Goal: Task Accomplishment & Management: Complete application form

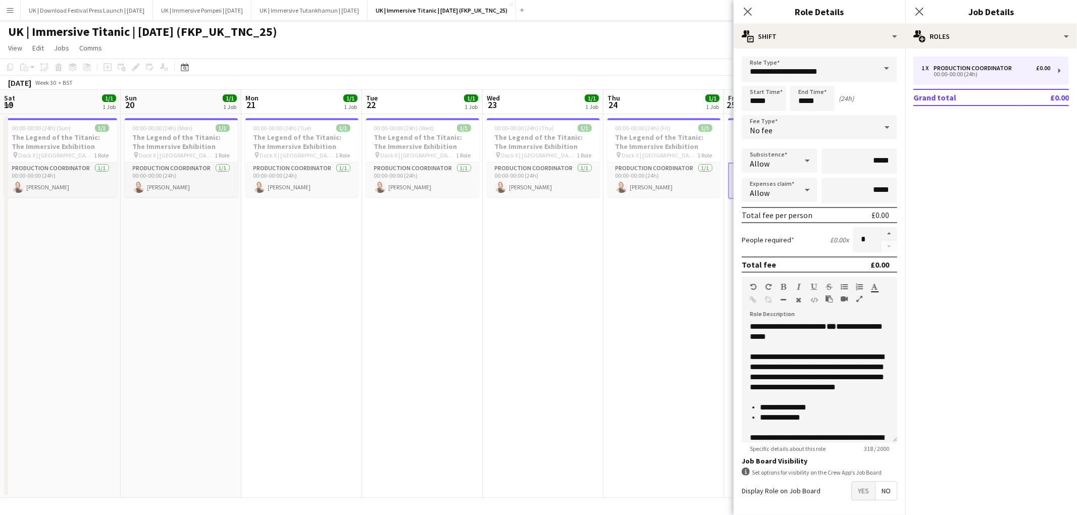
scroll to position [0, 253]
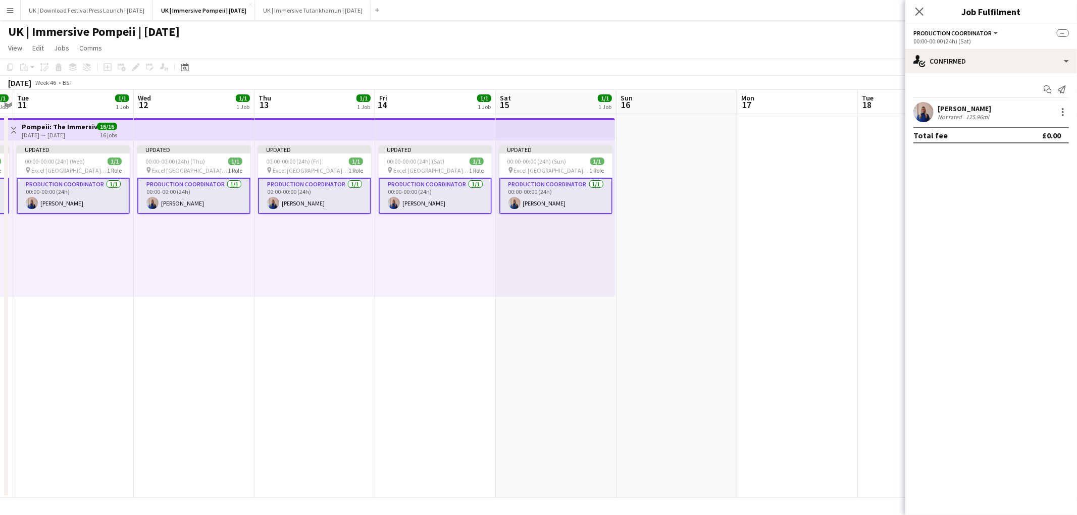
scroll to position [0, 296]
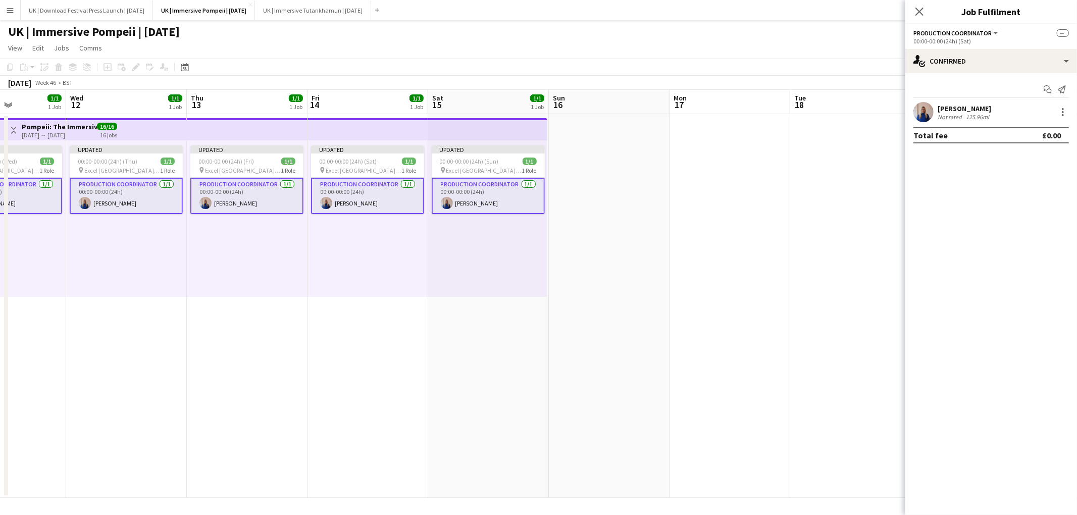
drag, startPoint x: 830, startPoint y: 39, endPoint x: 835, endPoint y: 61, distance: 22.6
click at [832, 38] on app-board "UK | Immersive Pompeii | Nov 25 View Day view expanded Day view collapsed Month…" at bounding box center [538, 267] width 1077 height 495
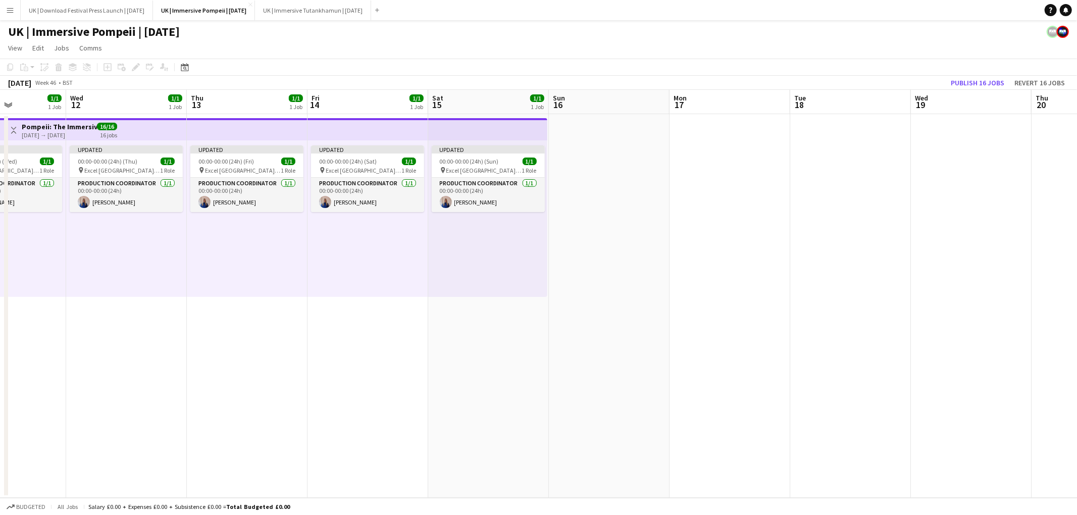
click at [14, 11] on app-icon "Menu" at bounding box center [10, 10] width 8 height 8
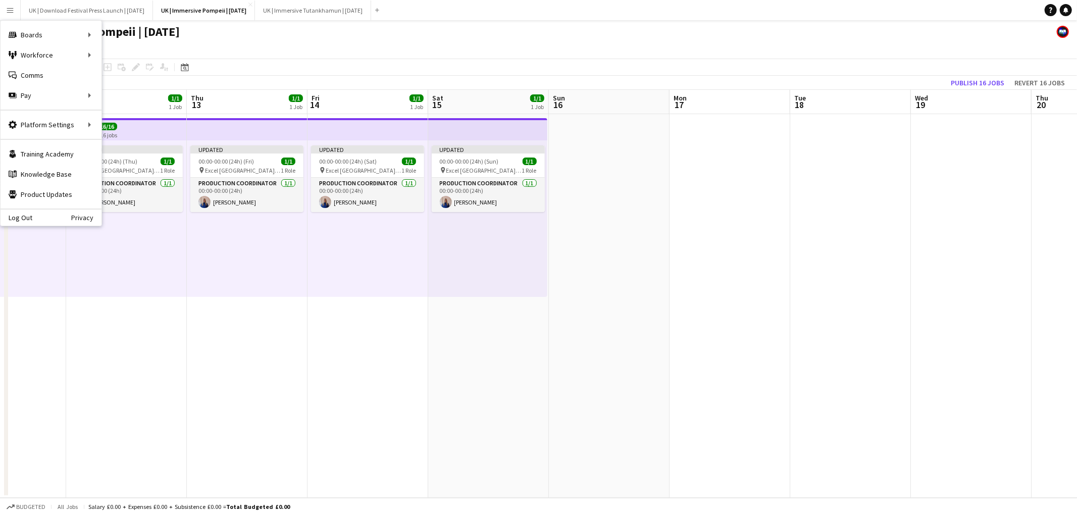
click at [375, 39] on app-page-menu "View Day view expanded Day view collapsed Month view Date picker Jump to today …" at bounding box center [538, 48] width 1077 height 19
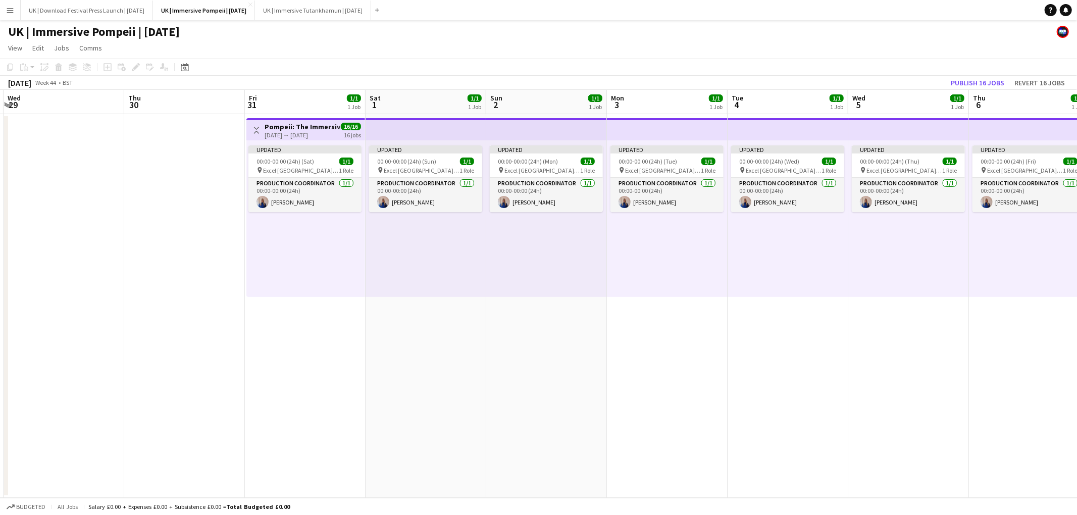
scroll to position [0, 226]
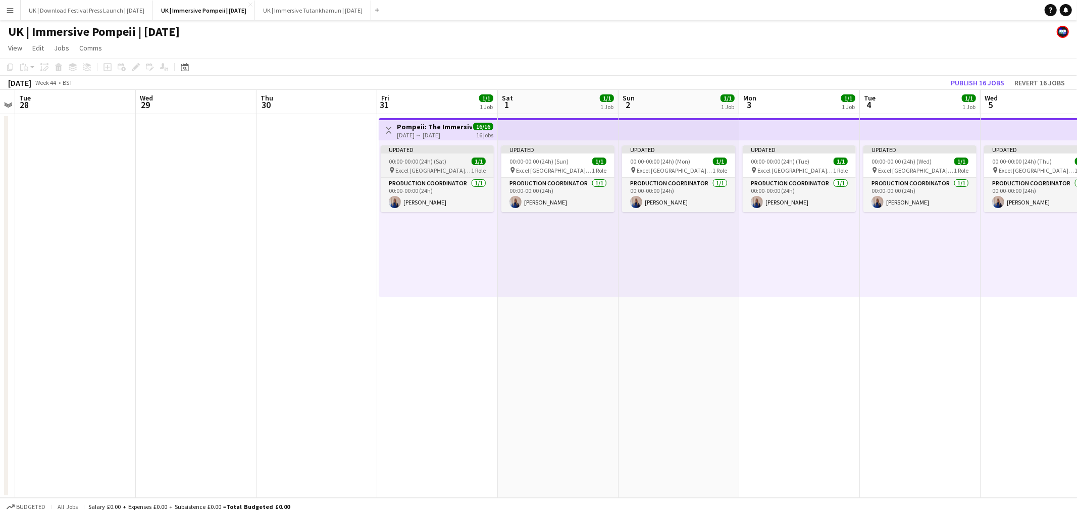
click at [419, 154] on app-job-card "Updated 00:00-00:00 (24h) (Sat) 1/1 pin Excel London | London, UK 1 Role Produc…" at bounding box center [437, 178] width 113 height 67
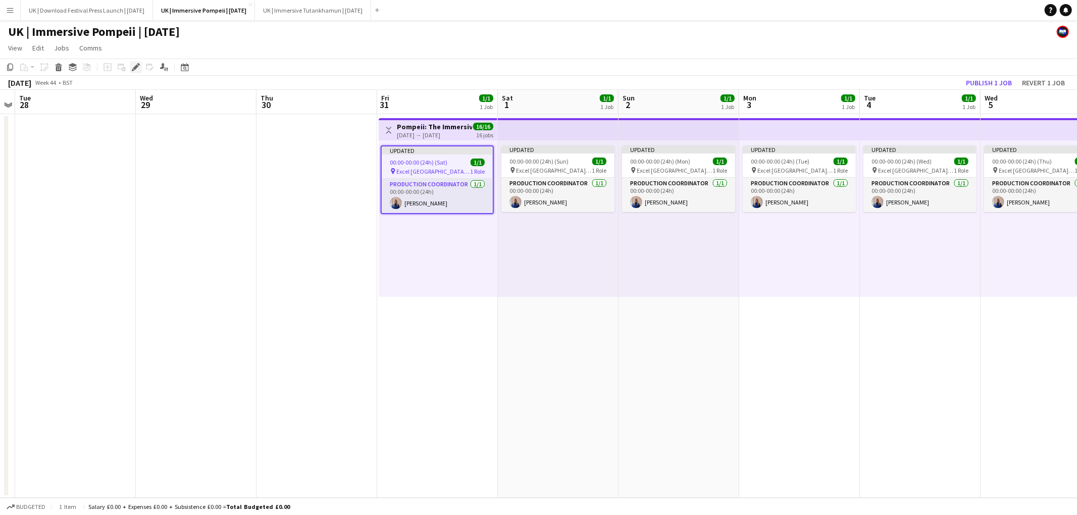
click at [132, 68] on icon "Edit" at bounding box center [136, 67] width 8 height 8
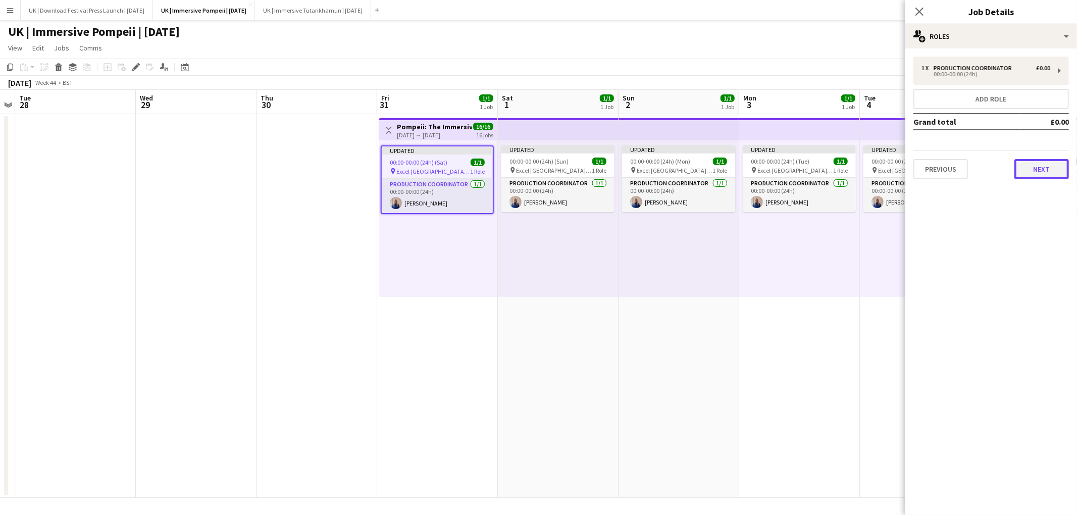
click at [1052, 176] on button "Next" at bounding box center [1041, 169] width 55 height 20
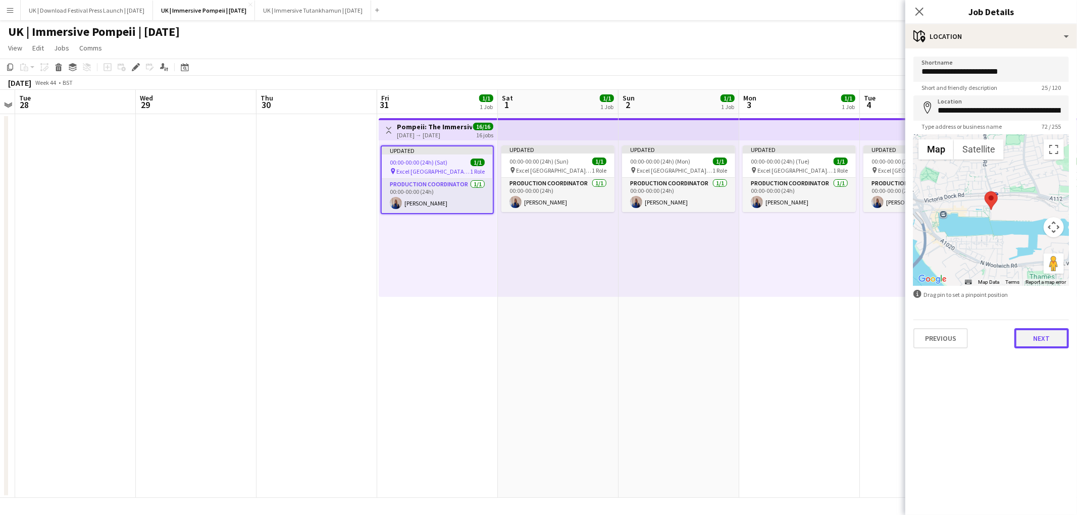
click at [1047, 344] on button "Next" at bounding box center [1041, 338] width 55 height 20
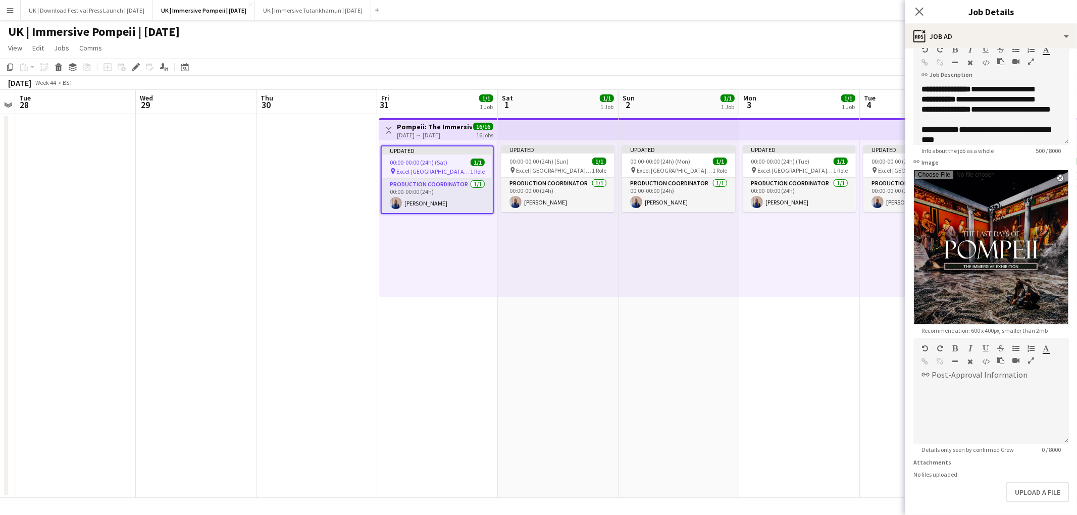
scroll to position [61, 0]
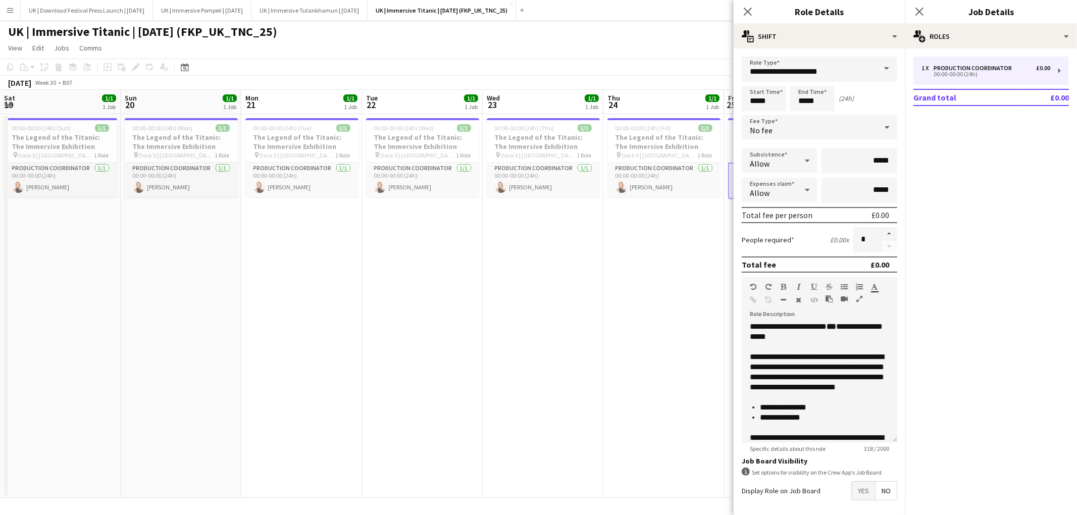
scroll to position [0, 253]
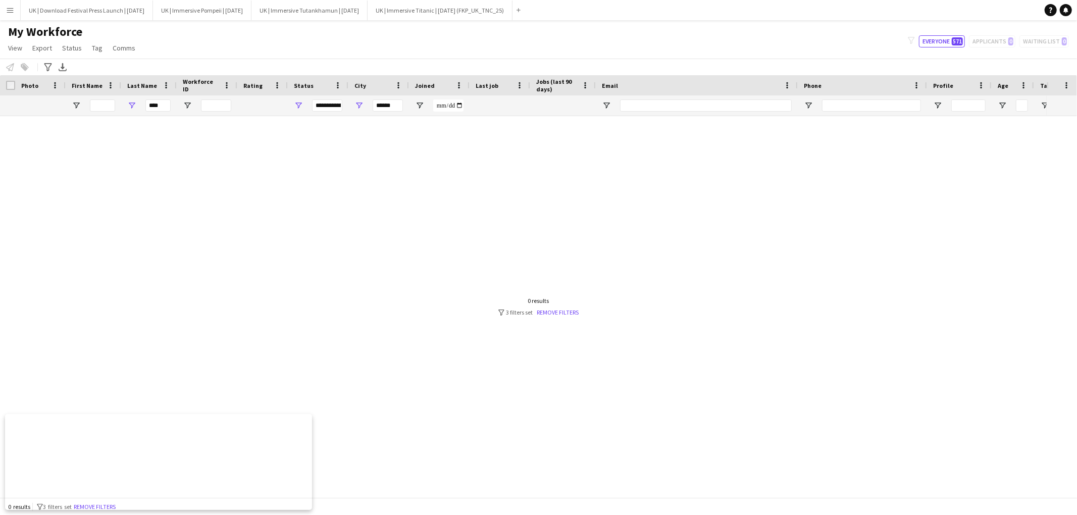
click at [14, 14] on button "Menu" at bounding box center [10, 10] width 20 height 20
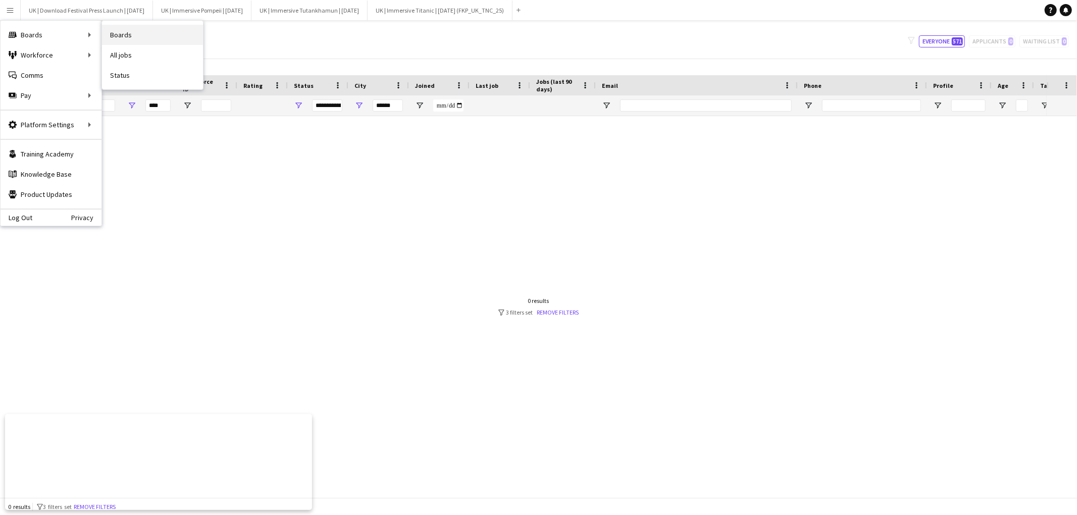
click at [128, 38] on link "Boards" at bounding box center [152, 35] width 101 height 20
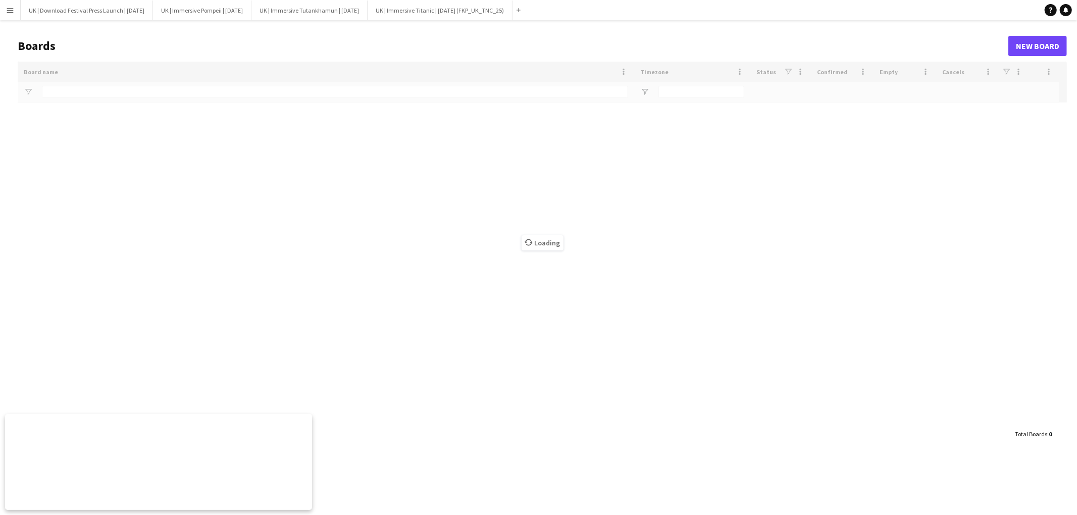
type input "*********"
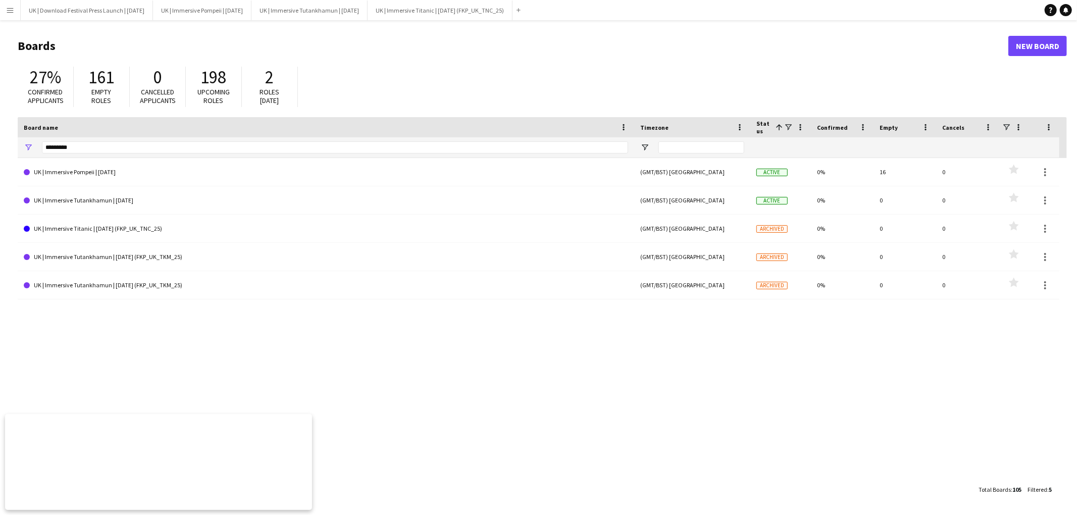
click at [379, 137] on div "*********" at bounding box center [335, 147] width 586 height 20
click at [377, 145] on input "*********" at bounding box center [335, 147] width 586 height 12
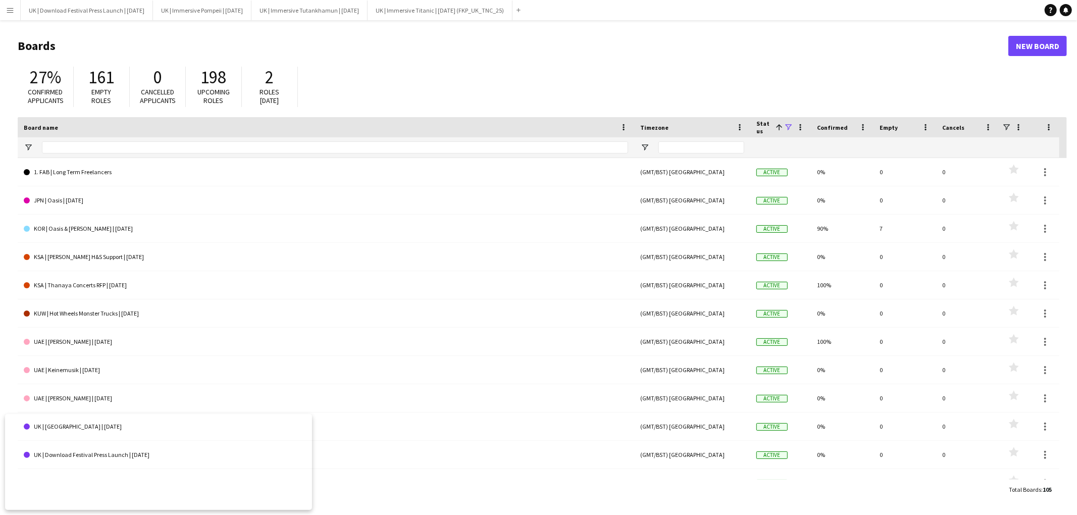
click at [789, 127] on span at bounding box center [788, 127] width 9 height 9
click at [747, 57] on header "Boards New Board" at bounding box center [542, 45] width 1049 height 31
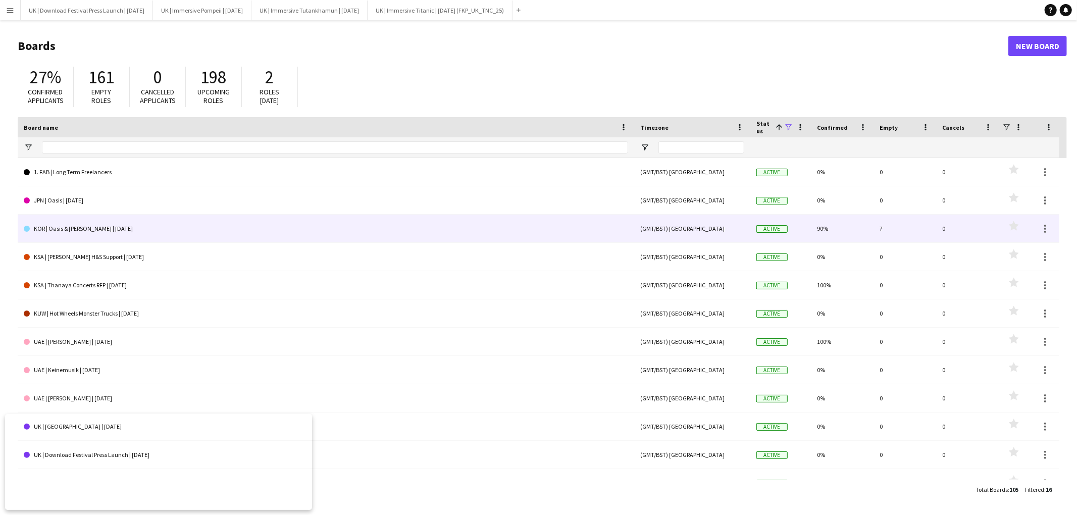
click at [75, 230] on link "KOR | Oasis & [PERSON_NAME] | [DATE]" at bounding box center [326, 229] width 604 height 28
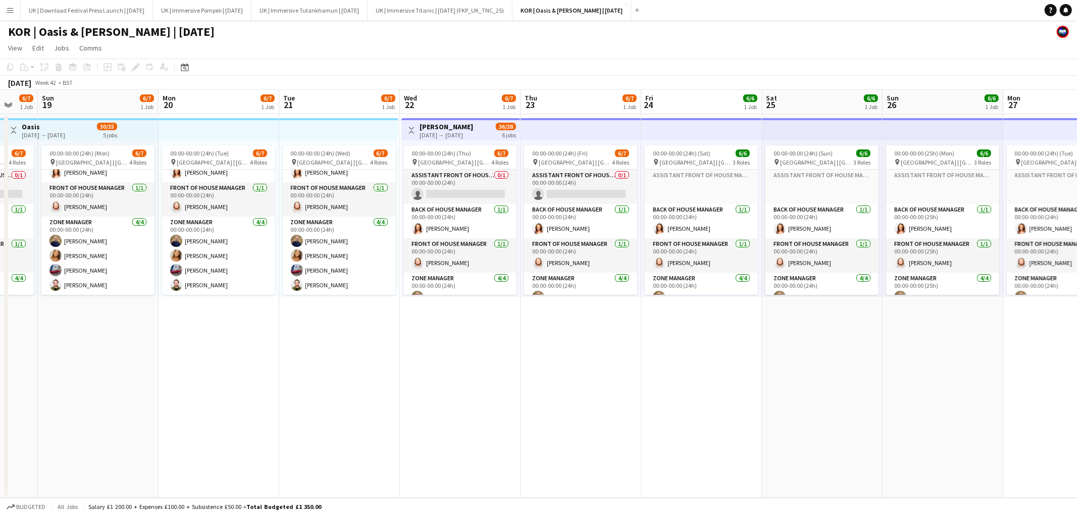
scroll to position [57, 0]
click at [625, 4] on app-icon "Close" at bounding box center [627, 5] width 4 height 4
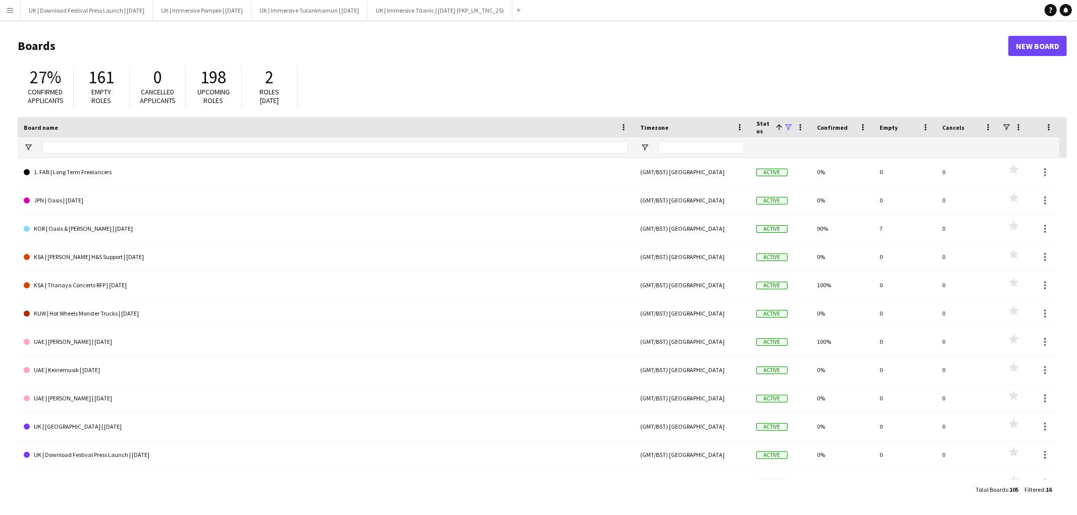
click at [12, 8] on app-icon "Menu" at bounding box center [10, 10] width 8 height 8
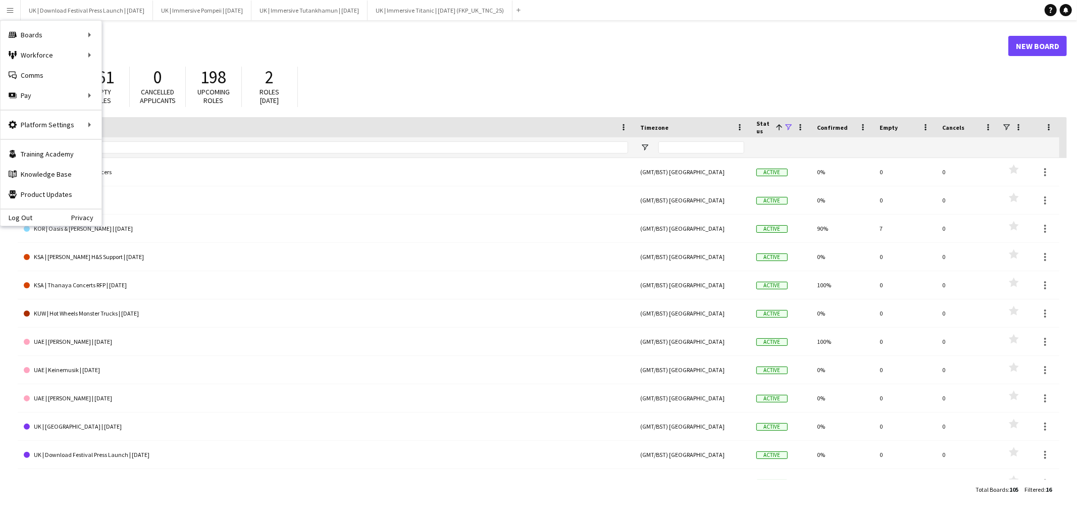
click at [381, 73] on div "27% Confirmed applicants 161 Empty roles 0 Cancelled applicants 198 Upcoming ro…" at bounding box center [542, 90] width 1049 height 56
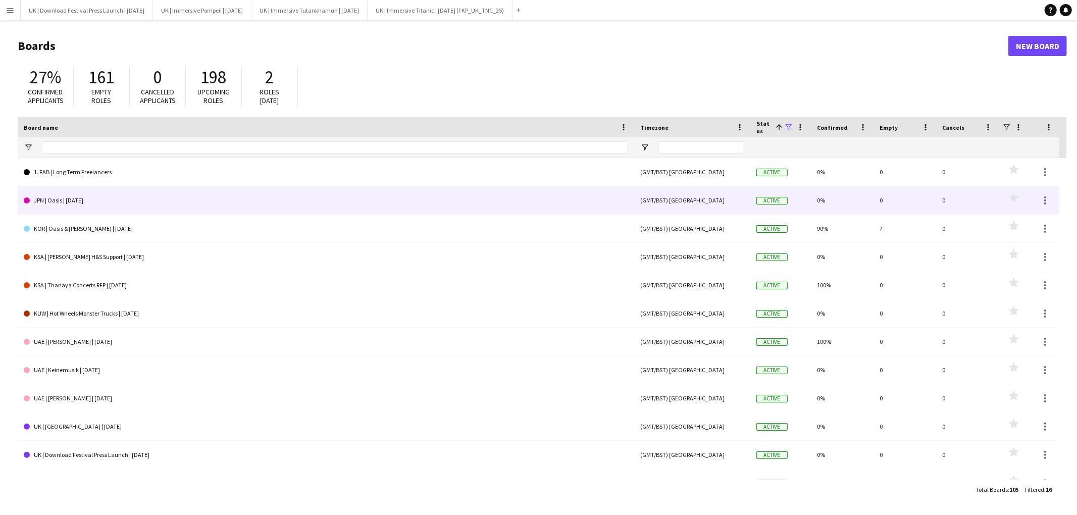
click at [62, 196] on link "JPN | Oasis | [DATE]" at bounding box center [326, 200] width 604 height 28
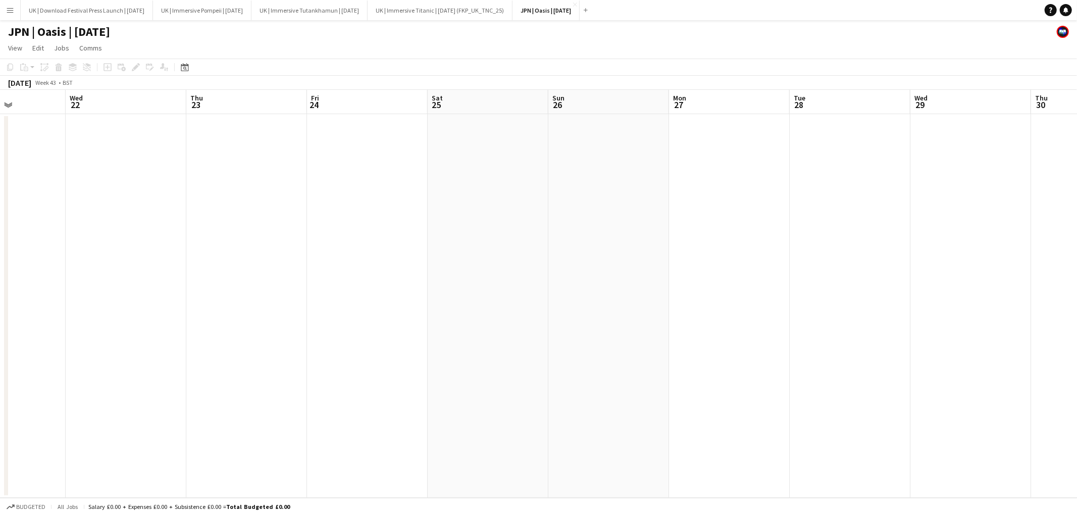
scroll to position [0, 273]
click at [283, 144] on app-date-cell at bounding box center [270, 306] width 121 height 384
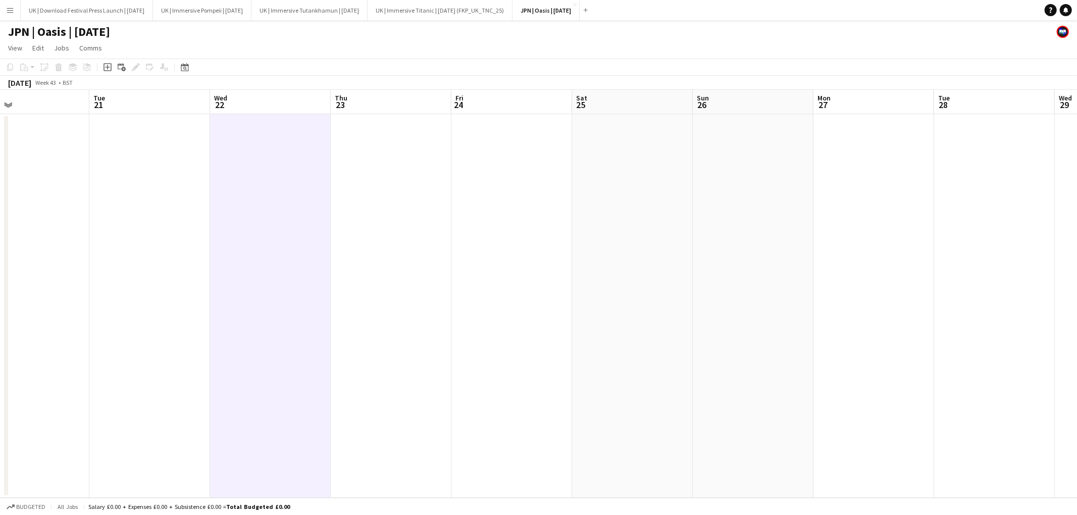
click at [274, 106] on app-board-header-date "Wed 22" at bounding box center [270, 102] width 121 height 24
click at [873, 99] on app-board-header-date "Mon 27" at bounding box center [873, 102] width 121 height 24
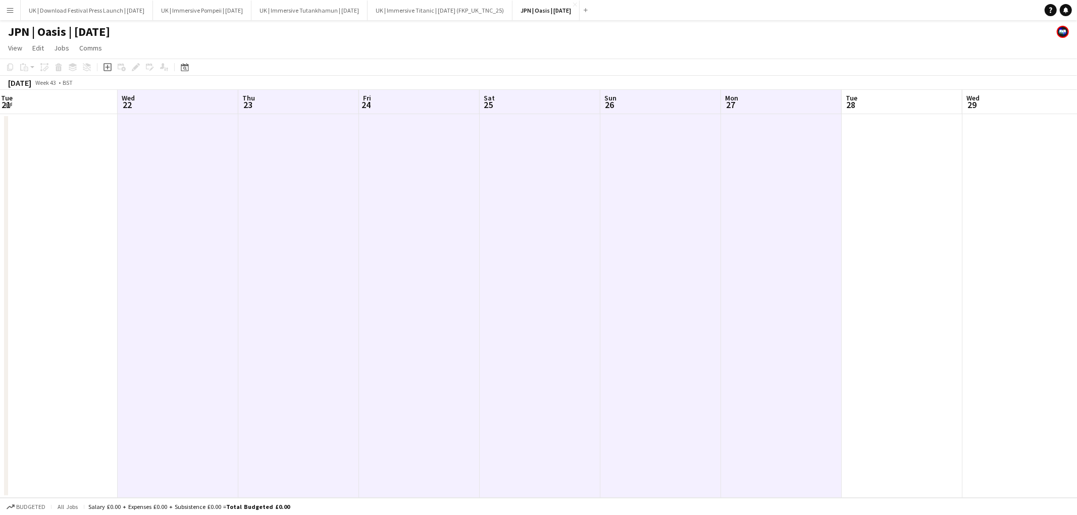
scroll to position [0, 238]
click at [106, 66] on icon "Add job" at bounding box center [107, 67] width 8 height 8
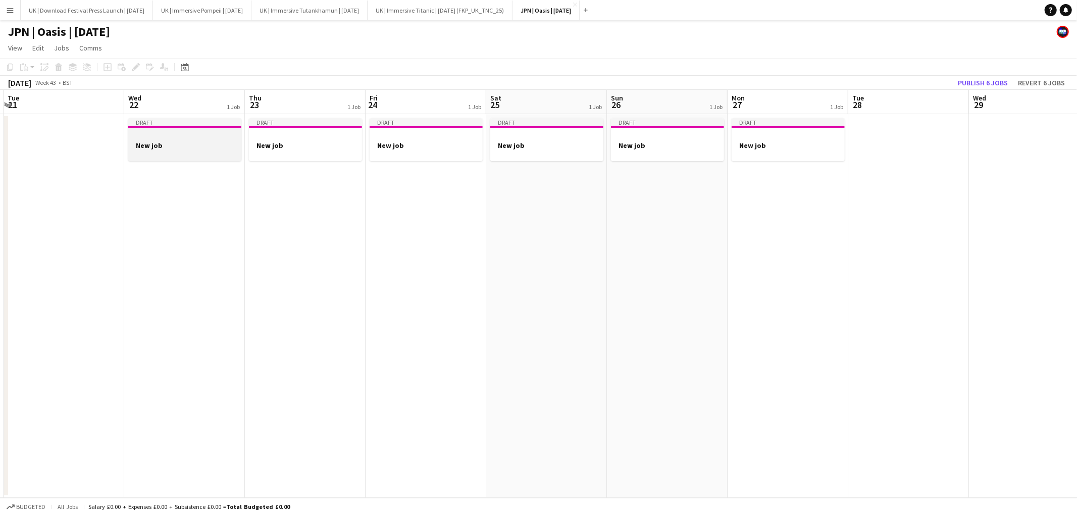
click at [170, 136] on div at bounding box center [184, 136] width 113 height 8
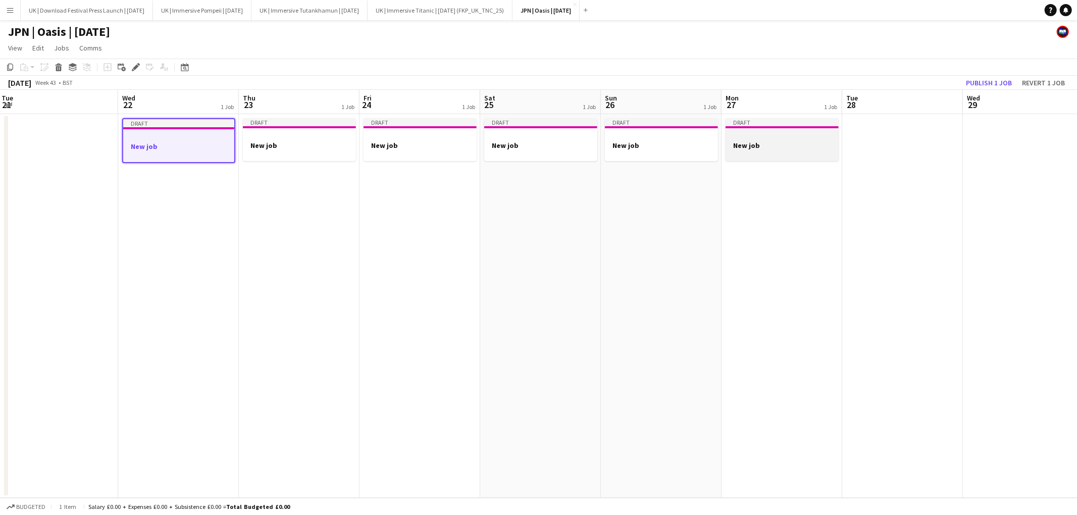
scroll to position [0, 244]
click at [819, 143] on h3 "New job" at bounding box center [781, 145] width 113 height 9
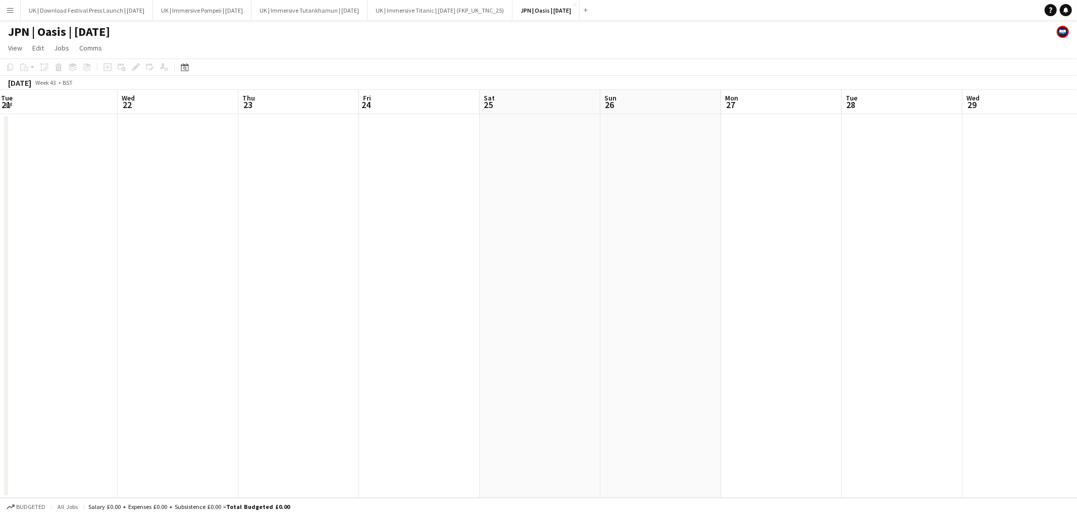
click at [193, 100] on app-board-header-date "Wed 22" at bounding box center [178, 102] width 121 height 24
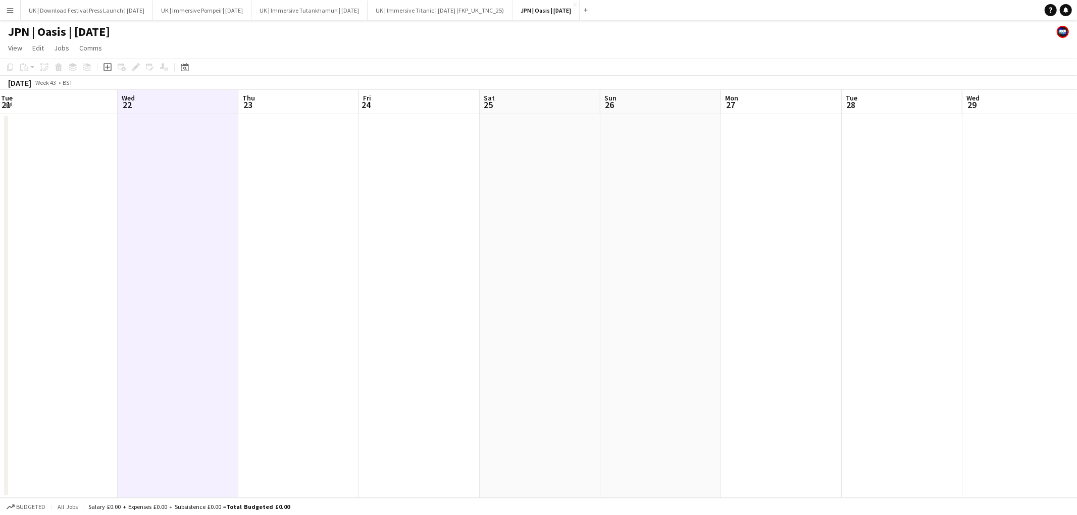
click at [783, 99] on app-board-header-date "Mon 27" at bounding box center [781, 102] width 121 height 24
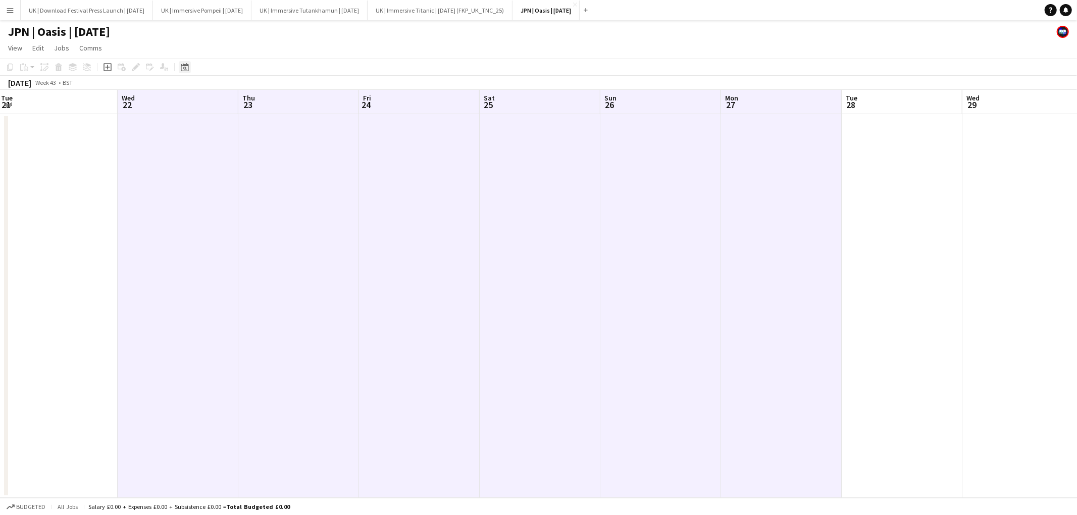
click at [185, 69] on icon "Date picker" at bounding box center [185, 67] width 8 height 8
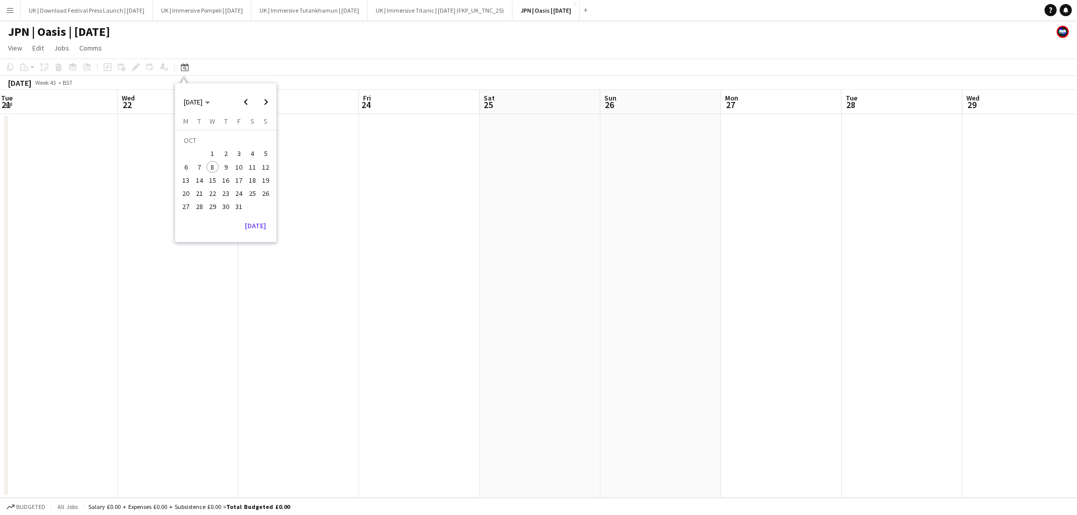
click at [240, 61] on app-toolbar "Copy Paste Paste Command V Paste with crew Command Shift V Paste linked Job Del…" at bounding box center [538, 67] width 1077 height 17
click at [147, 98] on app-board-header-date "Wed 22" at bounding box center [178, 102] width 121 height 24
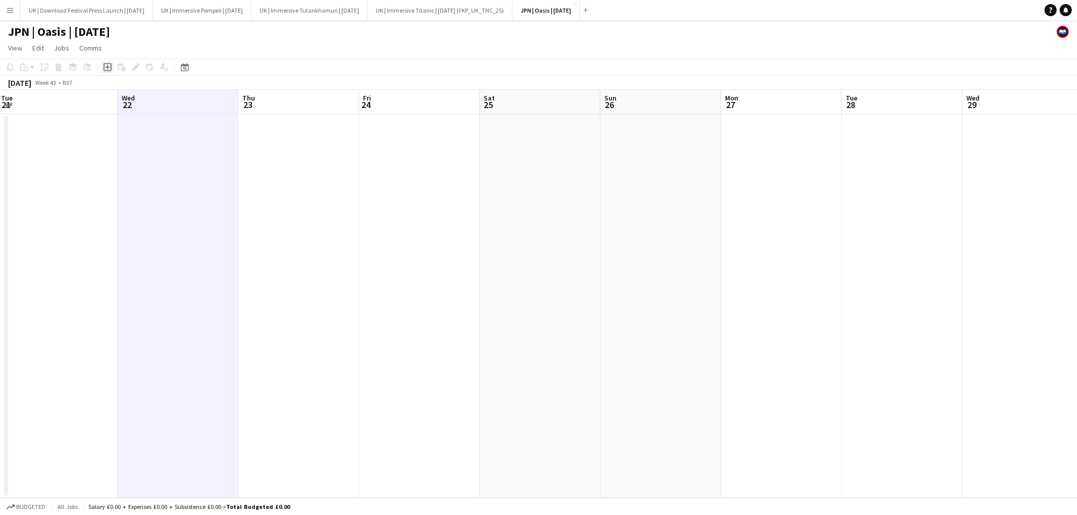
click at [103, 66] on icon "Add job" at bounding box center [107, 67] width 8 height 8
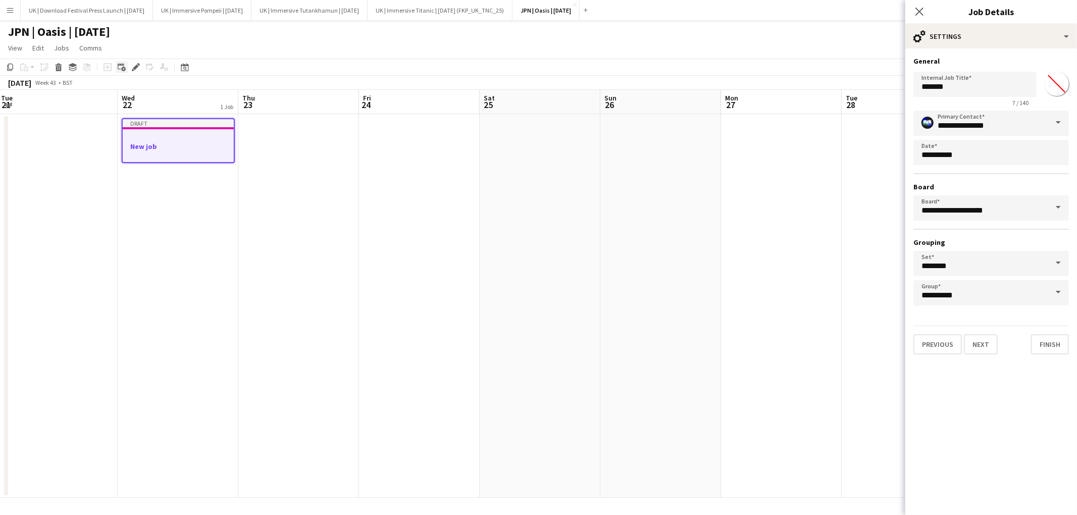
click at [118, 67] on icon "Add linked Job" at bounding box center [122, 67] width 8 height 8
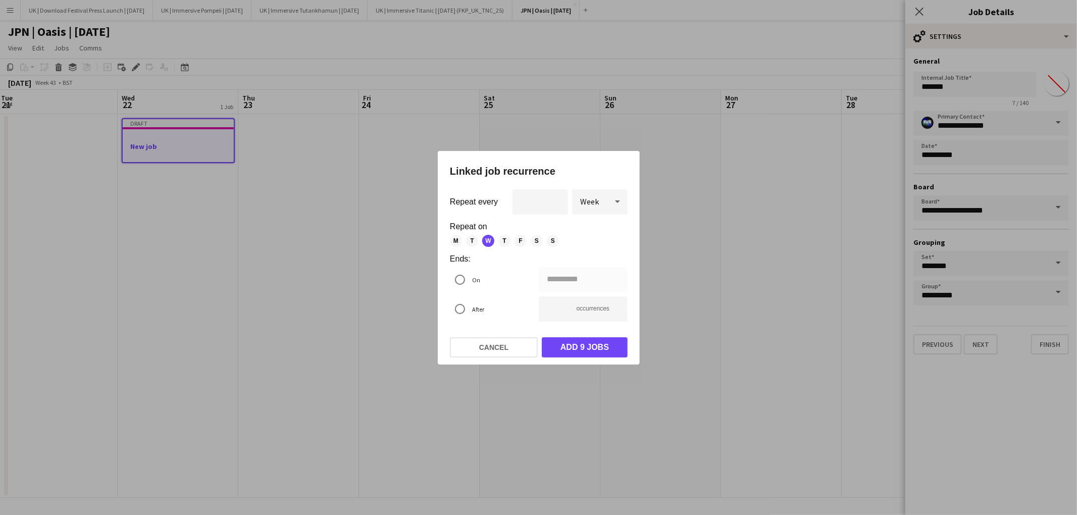
click at [607, 203] on div at bounding box center [617, 201] width 20 height 20
click at [591, 227] on span "Day" at bounding box center [599, 230] width 39 height 10
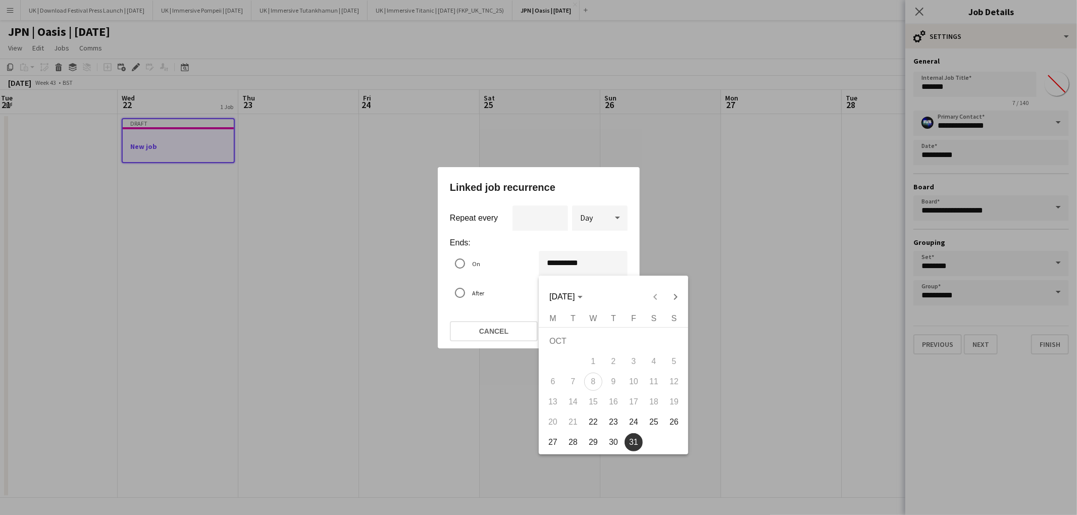
click at [576, 264] on div "**********" at bounding box center [538, 257] width 1077 height 515
click at [586, 424] on span "22" at bounding box center [593, 422] width 18 height 18
type input "**********"
type input "*"
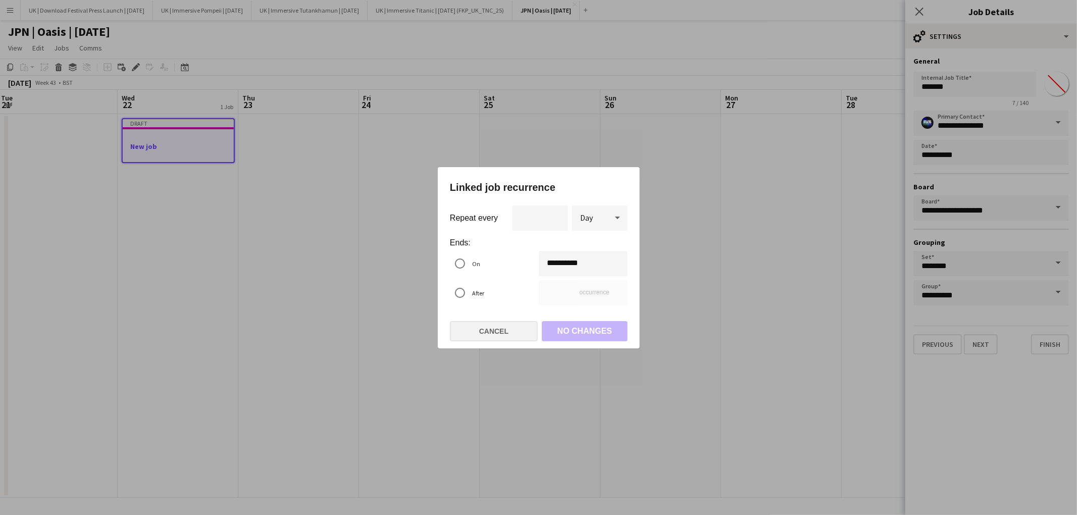
drag, startPoint x: 594, startPoint y: 333, endPoint x: 533, endPoint y: 339, distance: 60.9
click at [580, 334] on mat-dialog-actions "Cancel No changes" at bounding box center [539, 331] width 178 height 35
drag, startPoint x: 520, startPoint y: 339, endPoint x: 592, endPoint y: 319, distance: 75.0
click at [521, 339] on button "Cancel" at bounding box center [494, 331] width 88 height 20
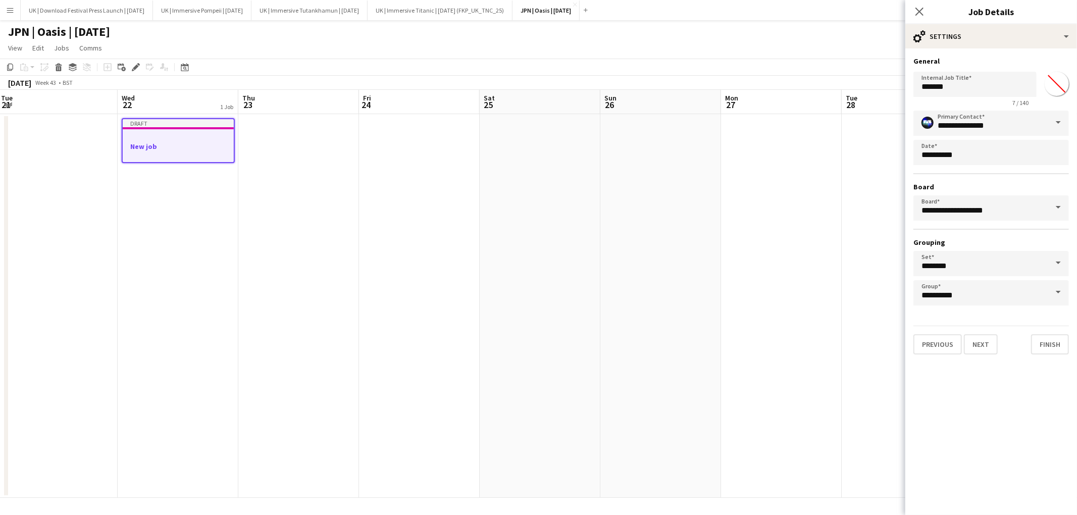
click at [640, 316] on app-date-cell at bounding box center [660, 306] width 121 height 384
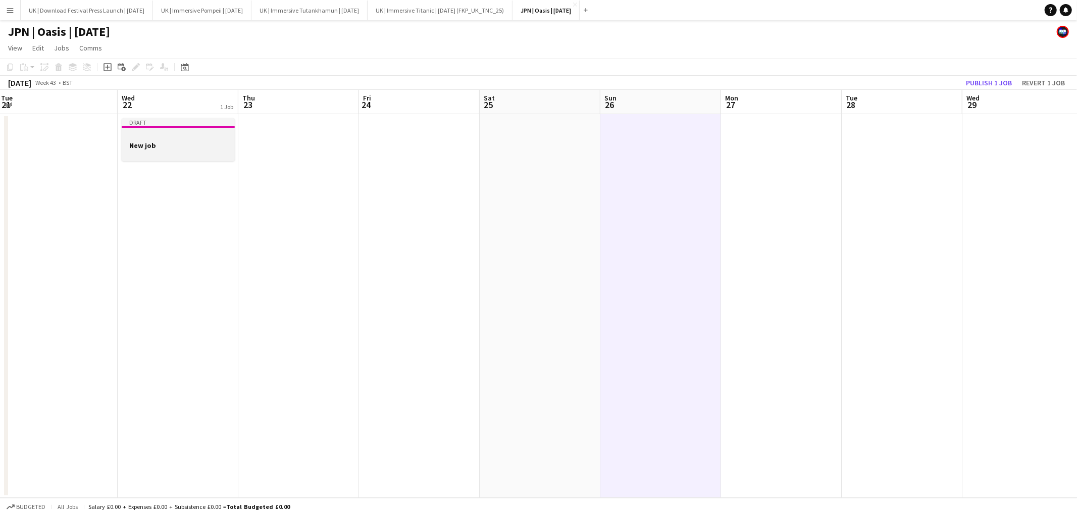
drag, startPoint x: 211, startPoint y: 146, endPoint x: 205, endPoint y: 143, distance: 6.3
click at [211, 146] on h3 "New job" at bounding box center [178, 145] width 113 height 9
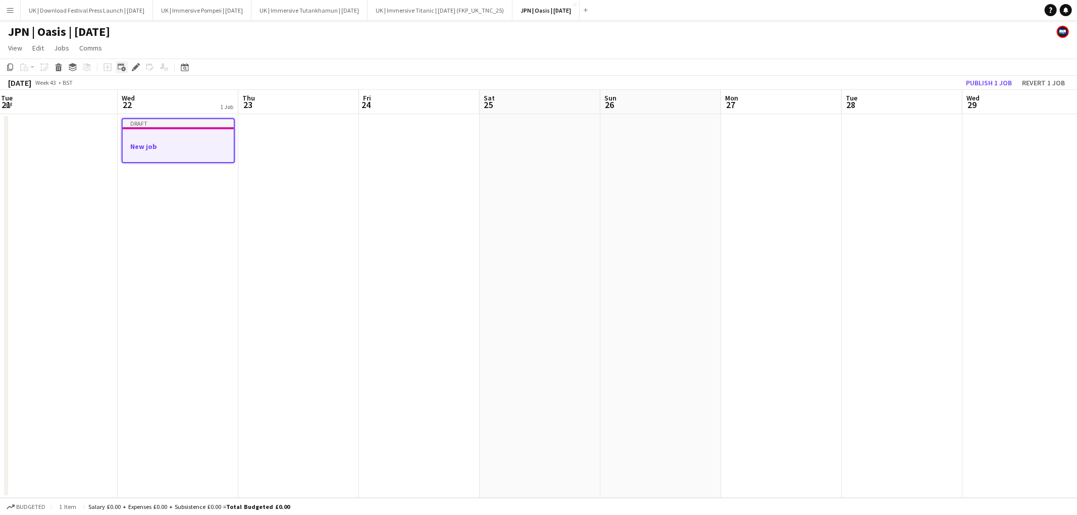
click at [121, 66] on icon "Add linked Job" at bounding box center [122, 67] width 8 height 8
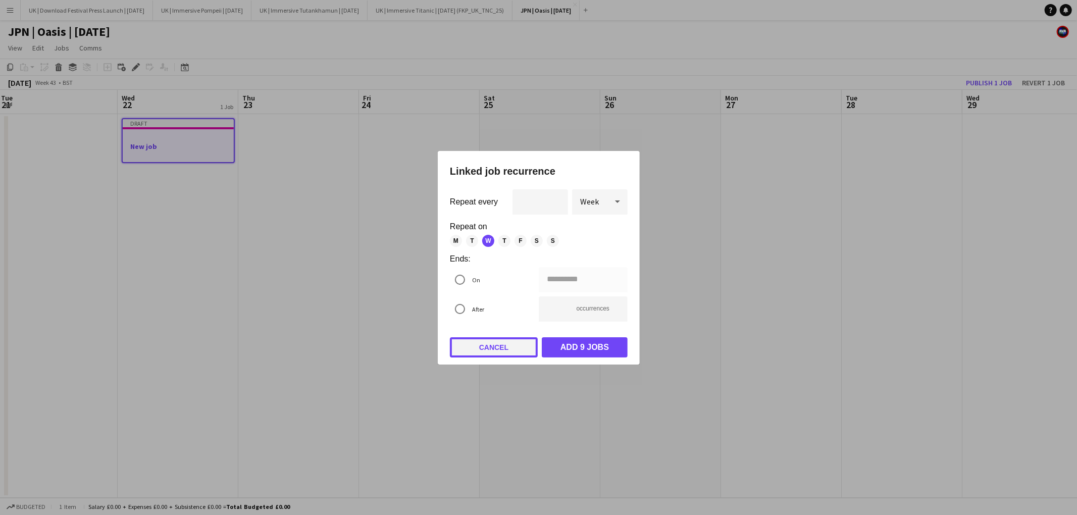
click at [497, 339] on button "Cancel" at bounding box center [494, 347] width 88 height 20
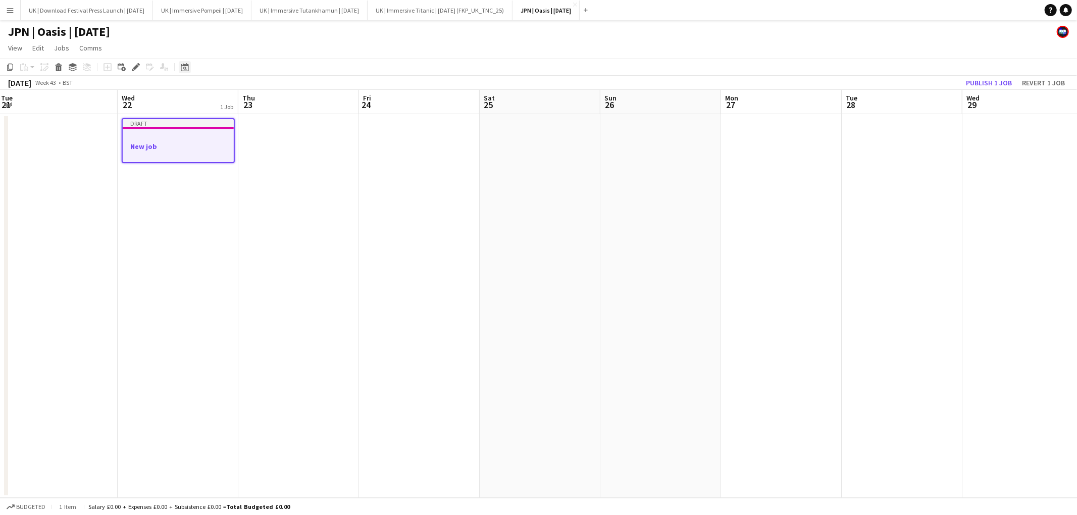
click at [187, 66] on icon at bounding box center [185, 67] width 8 height 8
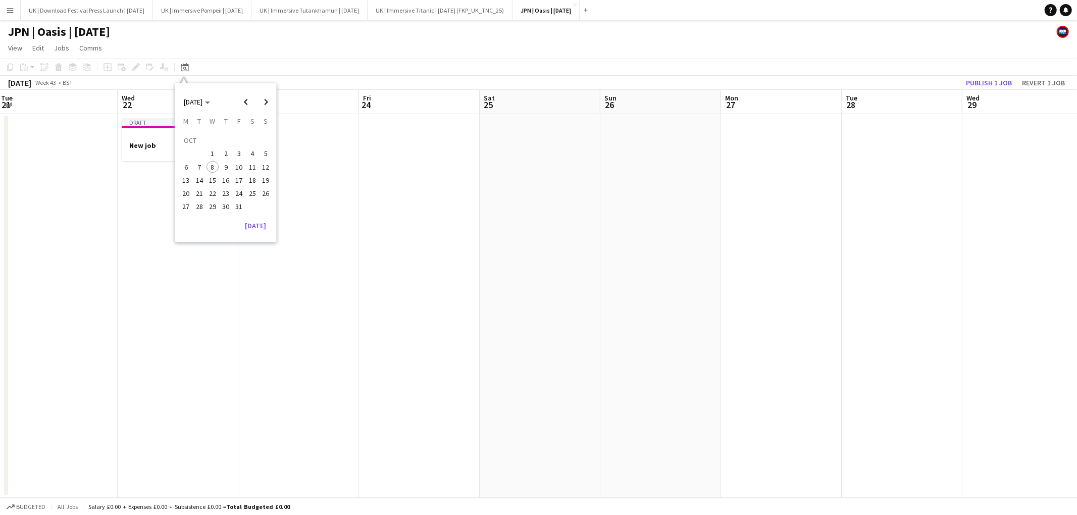
click at [372, 231] on app-date-cell at bounding box center [419, 306] width 121 height 384
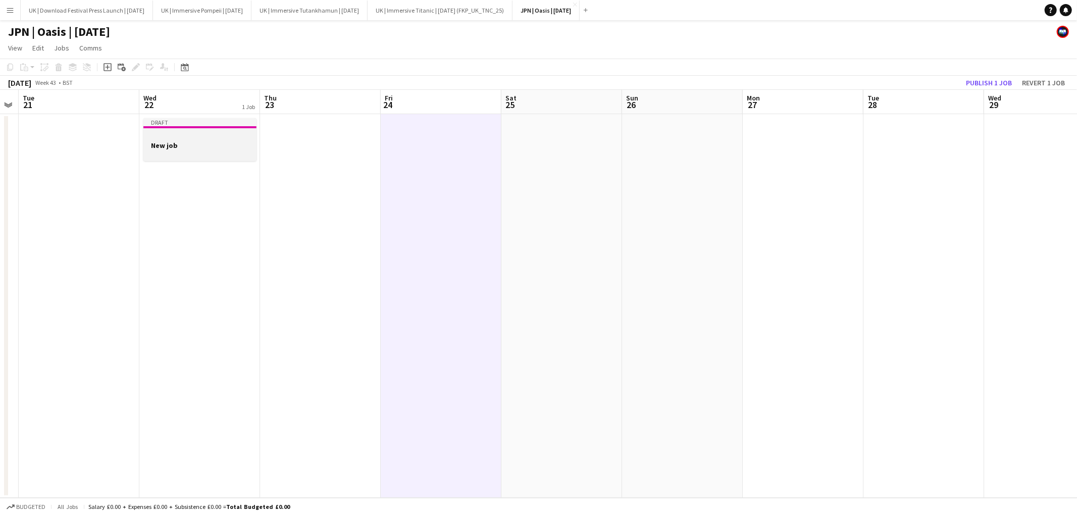
scroll to position [0, 225]
click at [187, 148] on h3 "New job" at bounding box center [197, 145] width 113 height 9
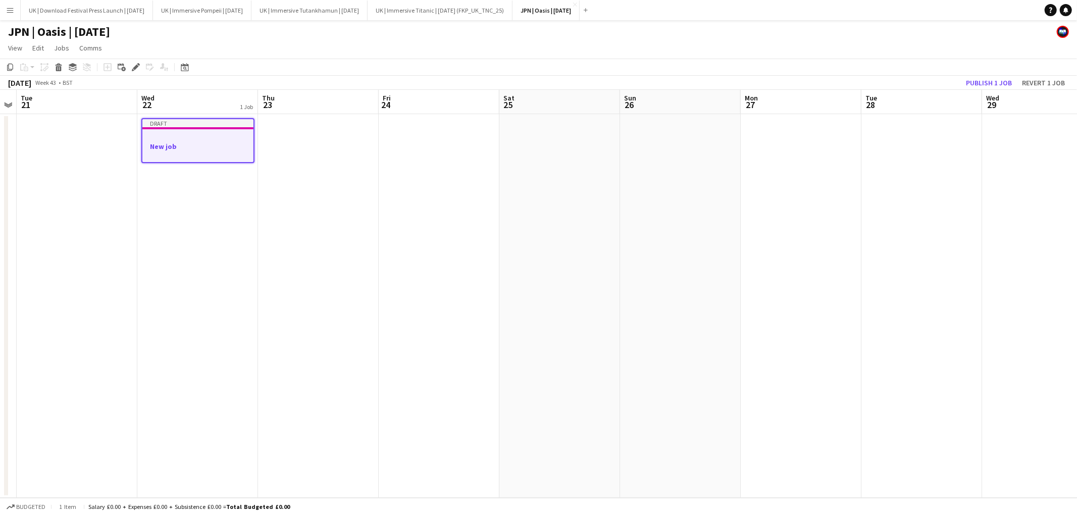
click at [185, 106] on app-board-header-date "Wed 22 1 Job" at bounding box center [197, 102] width 121 height 24
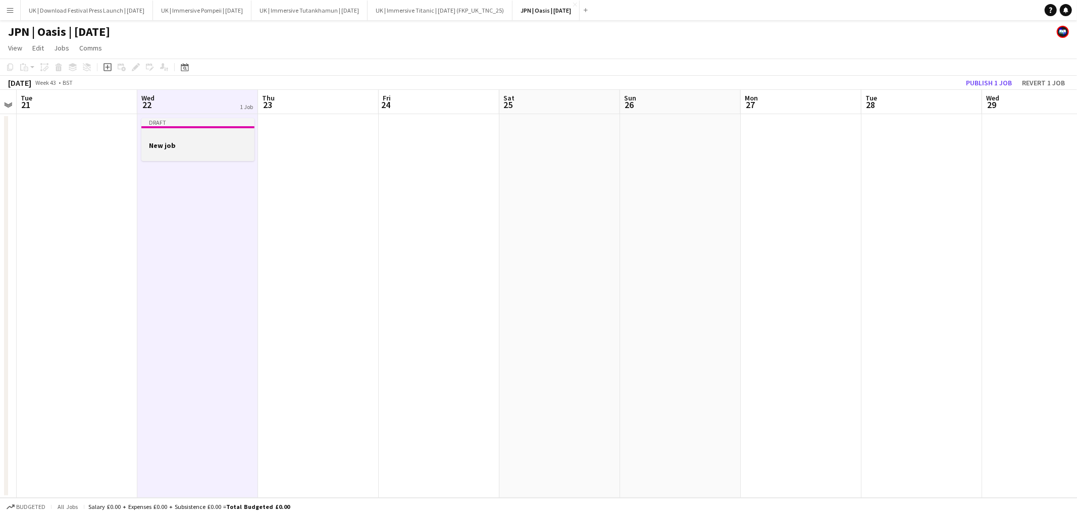
click at [187, 146] on h3 "New job" at bounding box center [197, 145] width 113 height 9
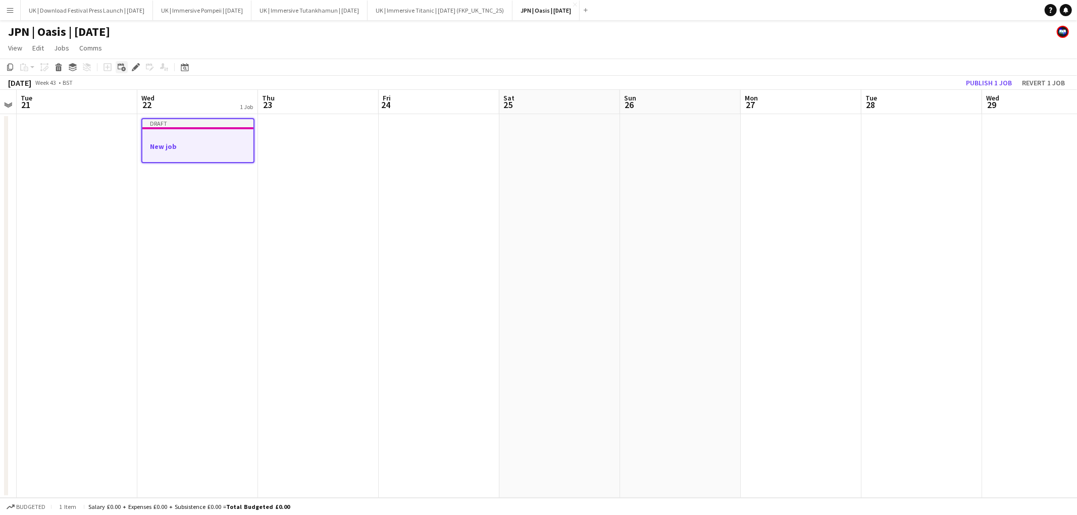
click at [123, 69] on icon at bounding box center [123, 69] width 5 height 5
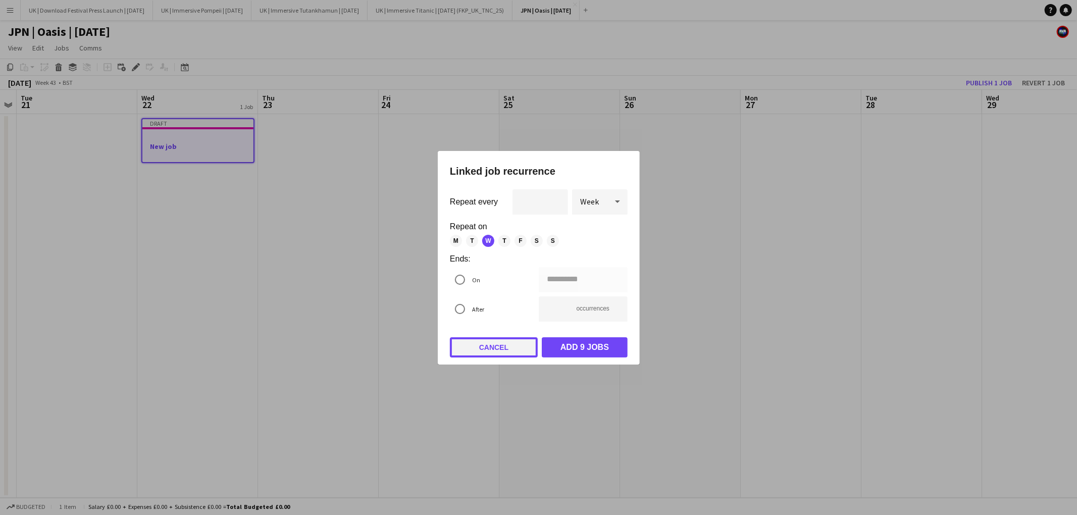
click at [485, 339] on button "Cancel" at bounding box center [494, 347] width 88 height 20
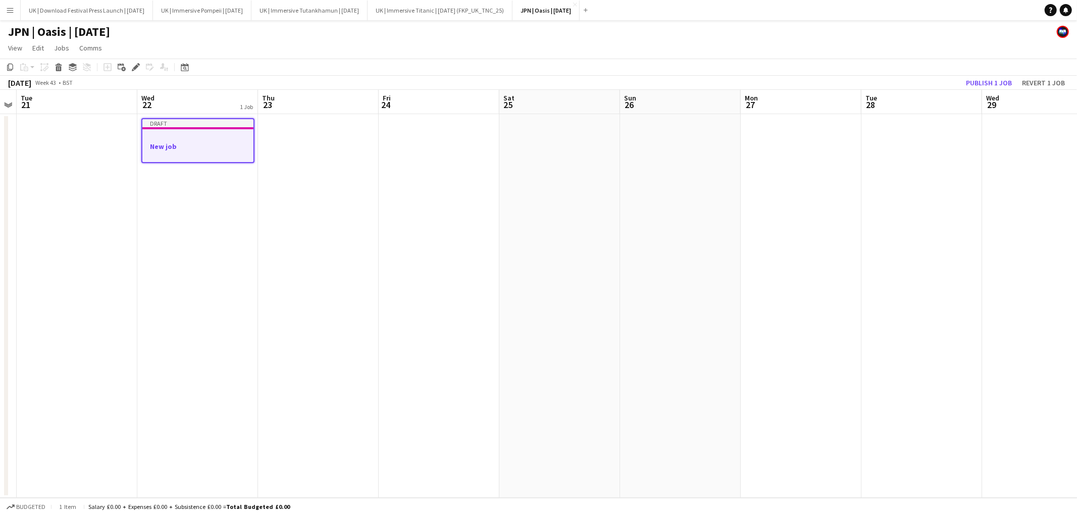
drag, startPoint x: 215, startPoint y: 100, endPoint x: 216, endPoint y: 108, distance: 7.2
click at [214, 100] on app-board-header-date "Wed 22 1 Job" at bounding box center [197, 102] width 121 height 24
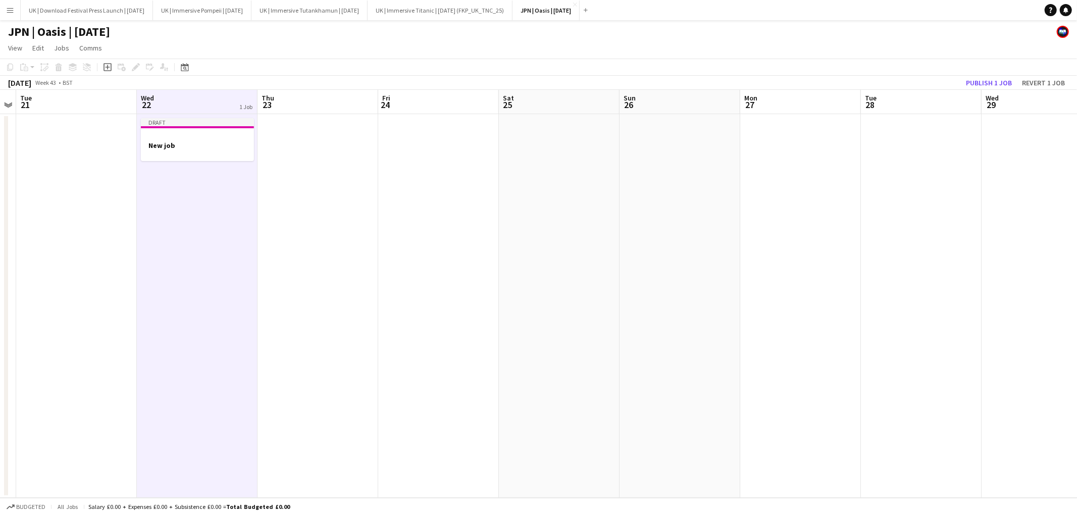
click at [359, 159] on app-date-cell at bounding box center [317, 306] width 121 height 384
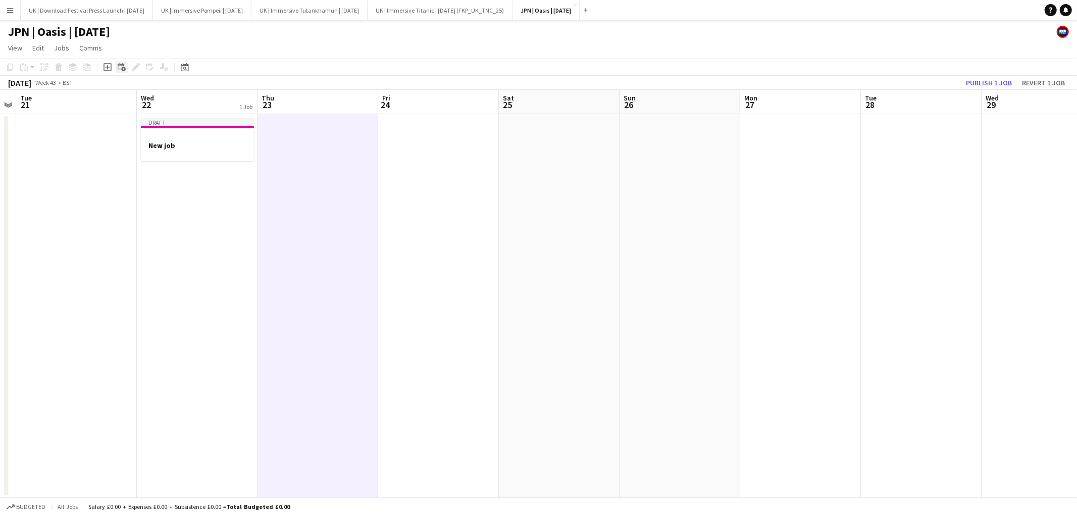
click at [118, 66] on icon "Add linked Job" at bounding box center [122, 67] width 8 height 8
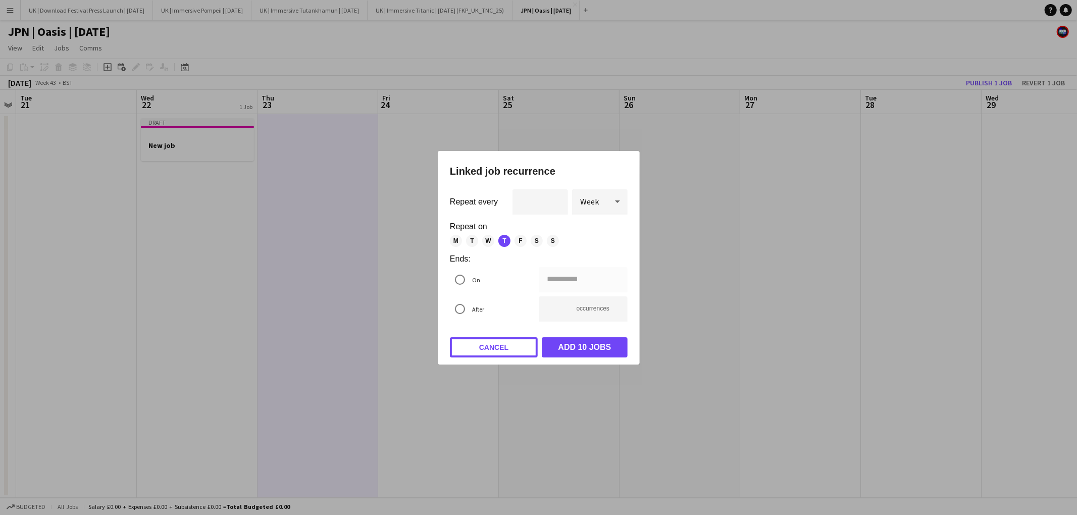
drag, startPoint x: 513, startPoint y: 345, endPoint x: 506, endPoint y: 330, distance: 16.9
click at [513, 345] on button "Cancel" at bounding box center [494, 347] width 88 height 20
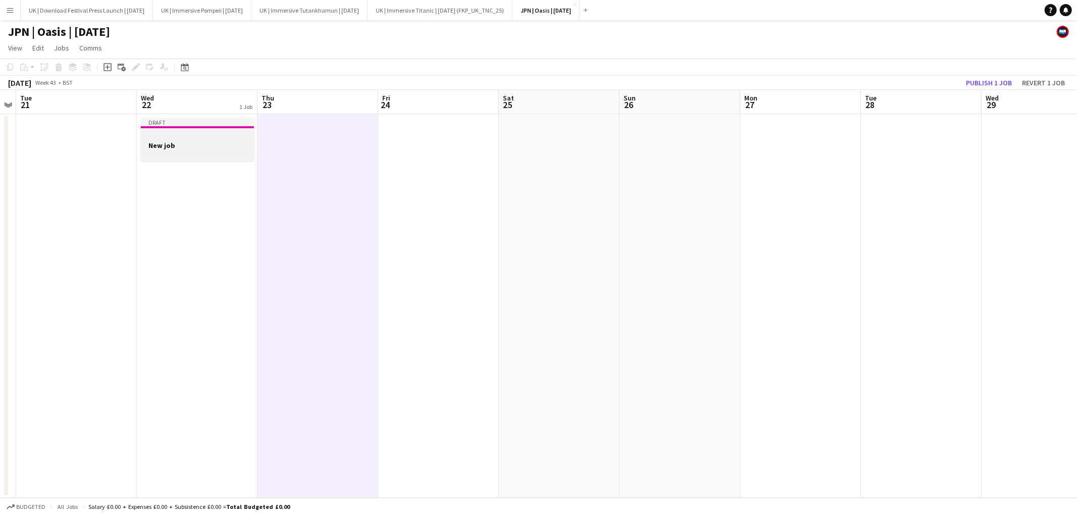
click at [203, 136] on div at bounding box center [197, 136] width 113 height 8
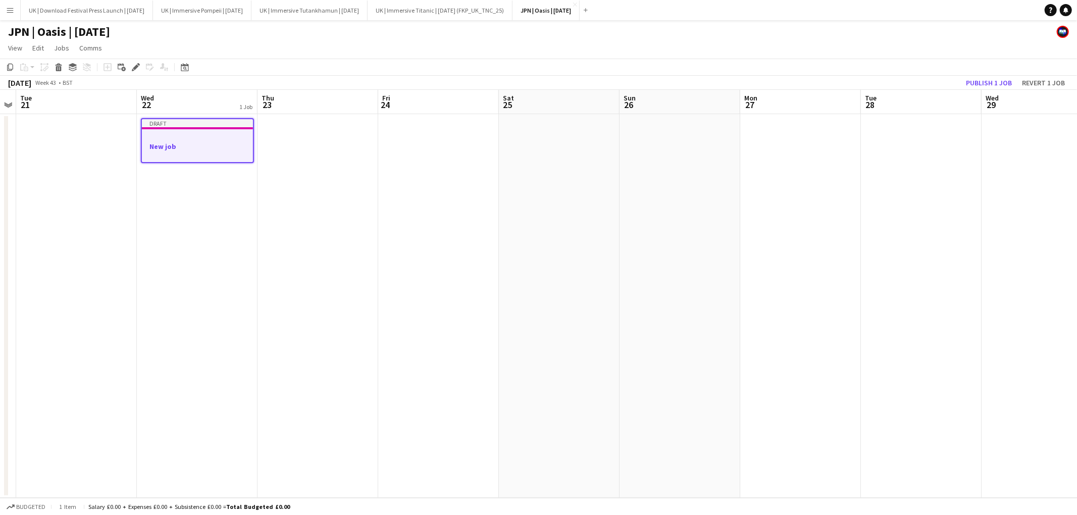
click at [188, 142] on h3 "New job" at bounding box center [197, 146] width 111 height 9
drag, startPoint x: 177, startPoint y: 155, endPoint x: 163, endPoint y: 132, distance: 27.5
click at [177, 155] on div at bounding box center [197, 154] width 113 height 8
drag, startPoint x: 148, startPoint y: 68, endPoint x: 178, endPoint y: 172, distance: 108.5
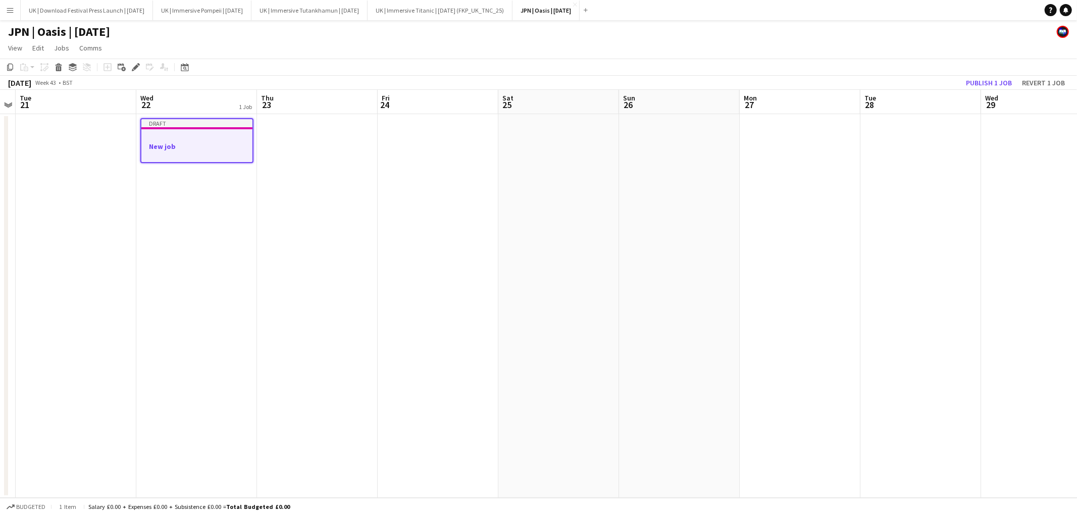
click at [148, 70] on div "Add job Add linked Job Edit Edit linked Job Applicants" at bounding box center [131, 67] width 77 height 12
click at [196, 221] on app-date-cell "Draft New job" at bounding box center [196, 306] width 121 height 384
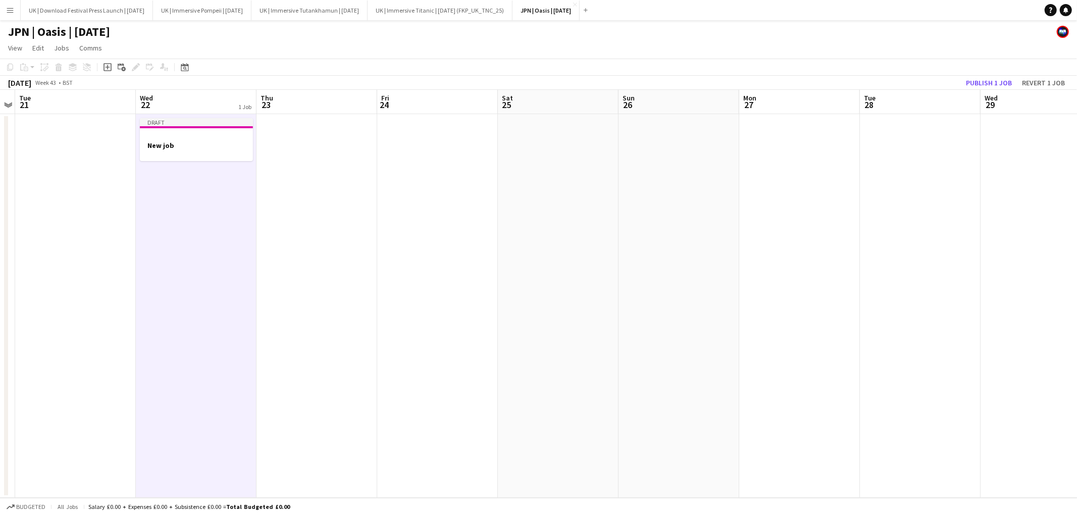
click at [182, 105] on app-board-header-date "Wed 22 1 Job" at bounding box center [196, 102] width 121 height 24
click at [196, 144] on h3 "New job" at bounding box center [196, 145] width 113 height 9
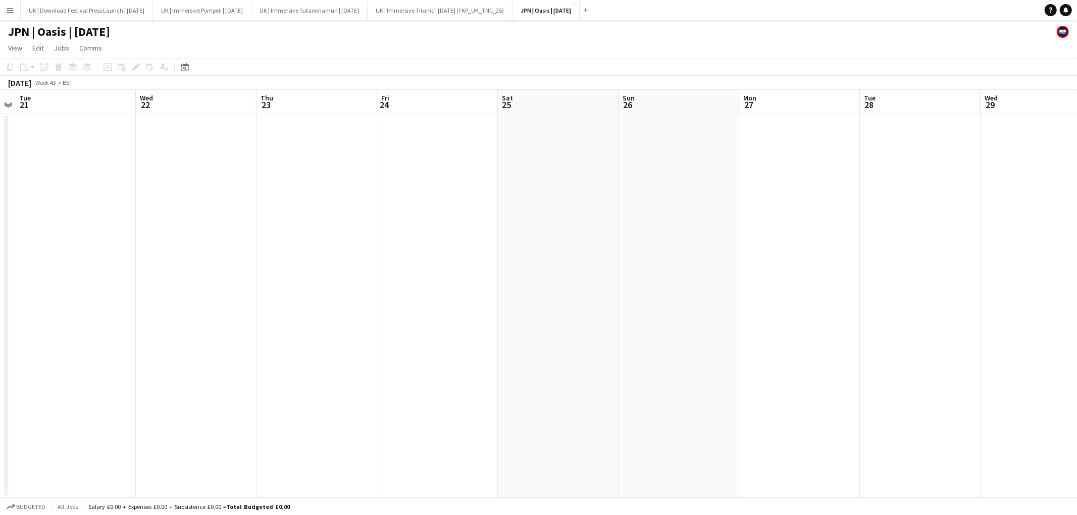
click at [178, 96] on app-board-header-date "Wed 22" at bounding box center [196, 102] width 121 height 24
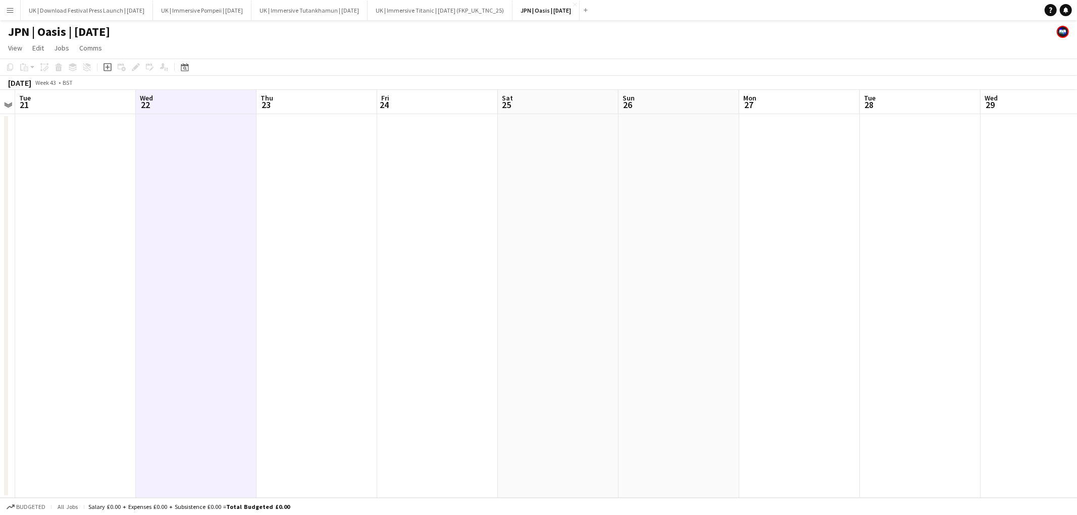
scroll to position [0, 225]
click at [145, 67] on div "Add job Add linked Job Edit Edit linked Job Applicants" at bounding box center [131, 67] width 77 height 12
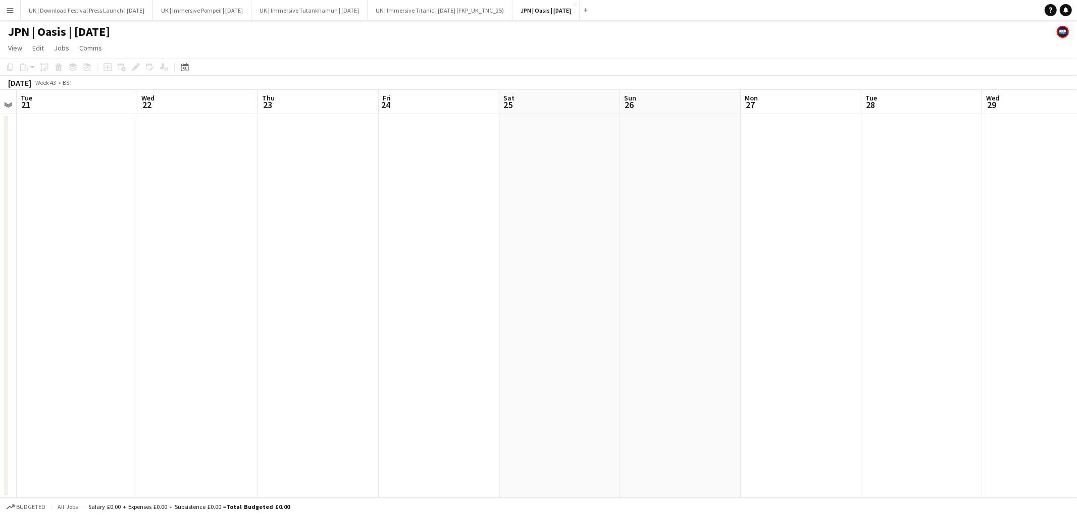
drag, startPoint x: 144, startPoint y: 67, endPoint x: 160, endPoint y: 118, distance: 53.7
click at [147, 84] on div "Copy Paste Paste Command V Paste with crew Command Shift V Paste linked Job Del…" at bounding box center [538, 74] width 1077 height 31
drag, startPoint x: 160, startPoint y: 118, endPoint x: 165, endPoint y: 108, distance: 11.5
click at [160, 118] on app-date-cell at bounding box center [197, 306] width 121 height 384
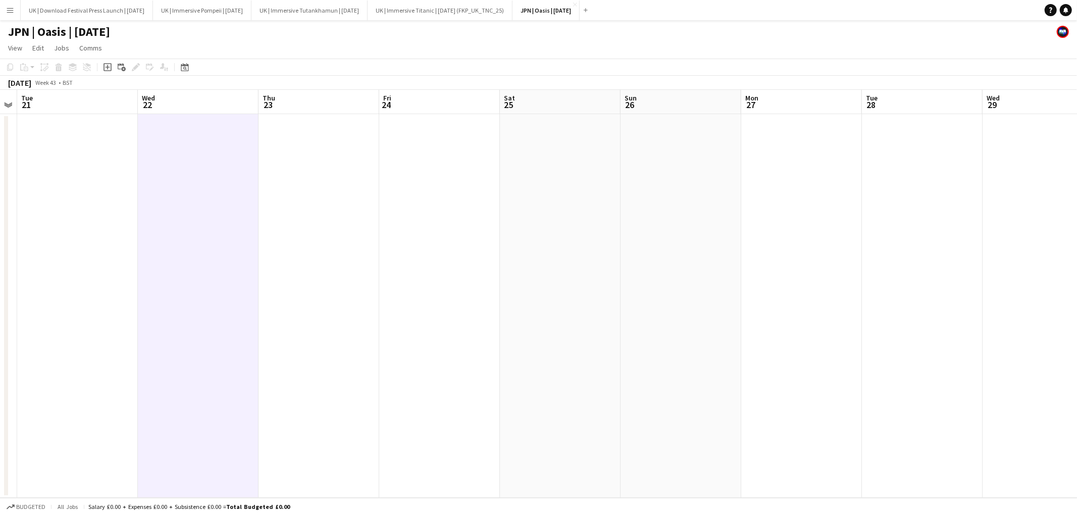
drag, startPoint x: 165, startPoint y: 108, endPoint x: 214, endPoint y: 121, distance: 50.6
click at [165, 108] on app-board-header-date "Wed 22" at bounding box center [198, 102] width 121 height 24
drag, startPoint x: 207, startPoint y: 195, endPoint x: 174, endPoint y: 146, distance: 58.8
click at [207, 195] on app-date-cell at bounding box center [198, 306] width 121 height 384
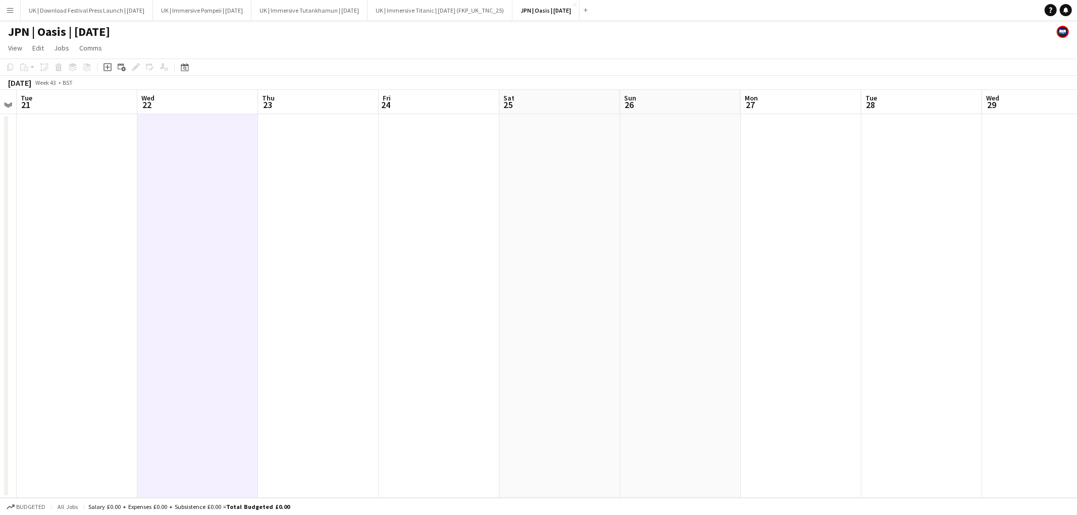
drag, startPoint x: 172, startPoint y: 97, endPoint x: 127, endPoint y: 133, distance: 57.2
click at [172, 97] on app-board-header-date "Wed 22" at bounding box center [197, 102] width 121 height 24
click at [113, 154] on app-date-cell at bounding box center [77, 306] width 121 height 384
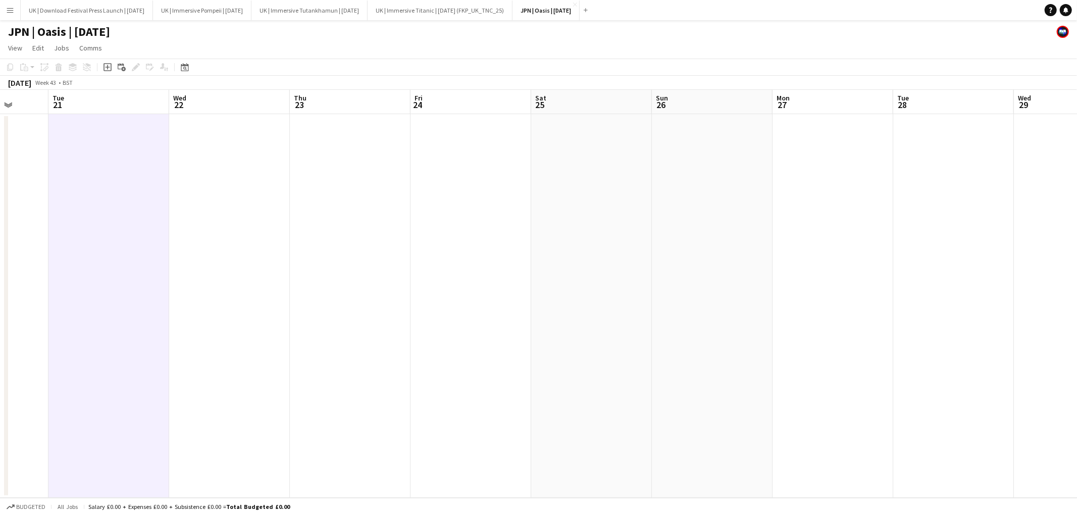
scroll to position [0, 313]
click at [218, 92] on app-board-header-date "Wed 22" at bounding box center [230, 102] width 121 height 24
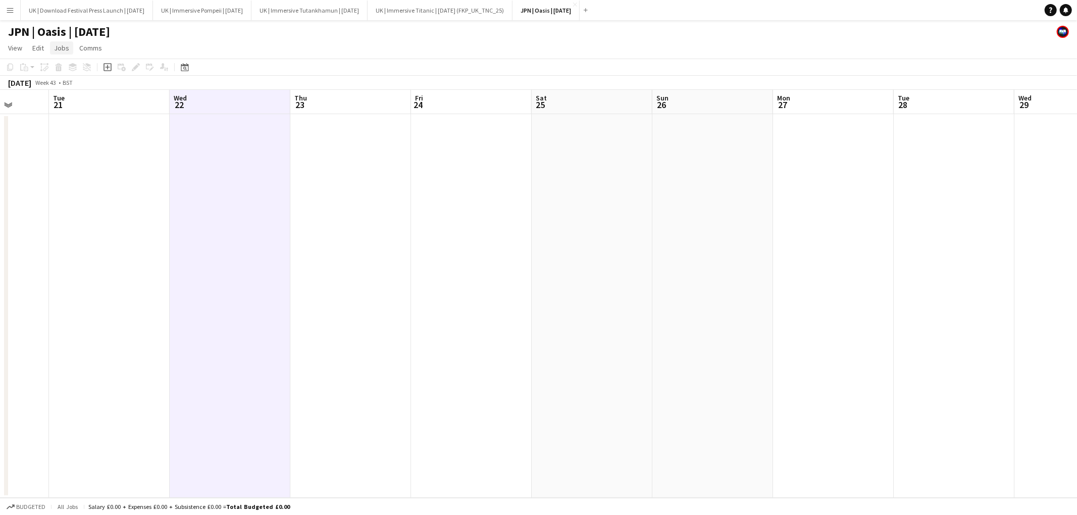
click at [61, 46] on span "Jobs" at bounding box center [61, 47] width 15 height 9
click at [40, 49] on span "Edit" at bounding box center [38, 47] width 12 height 9
drag, startPoint x: 67, startPoint y: 47, endPoint x: 68, endPoint y: 62, distance: 14.1
click at [67, 47] on span "Jobs" at bounding box center [61, 47] width 15 height 9
click at [70, 70] on span "New Job" at bounding box center [72, 69] width 26 height 9
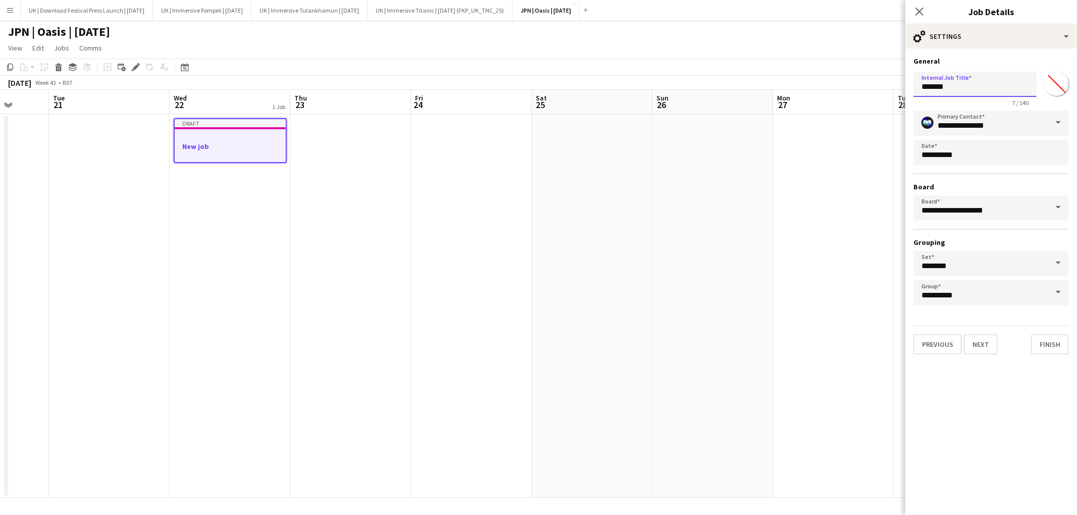
drag, startPoint x: 973, startPoint y: 85, endPoint x: 909, endPoint y: 87, distance: 64.7
click at [909, 87] on form "**********" at bounding box center [991, 206] width 172 height 298
type input "**********"
click at [986, 338] on button "Next" at bounding box center [981, 344] width 34 height 20
type input "*******"
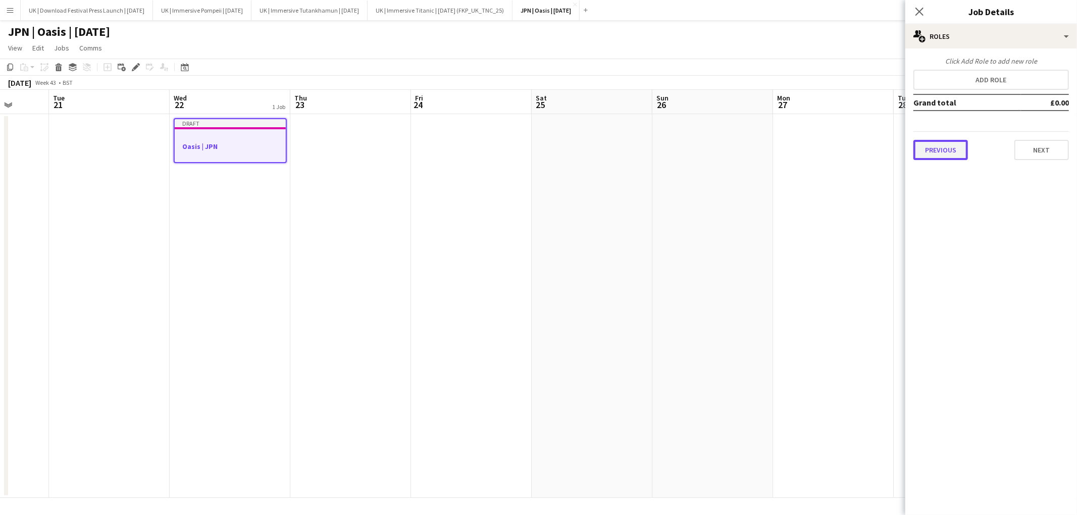
click at [963, 148] on button "Previous" at bounding box center [940, 150] width 55 height 20
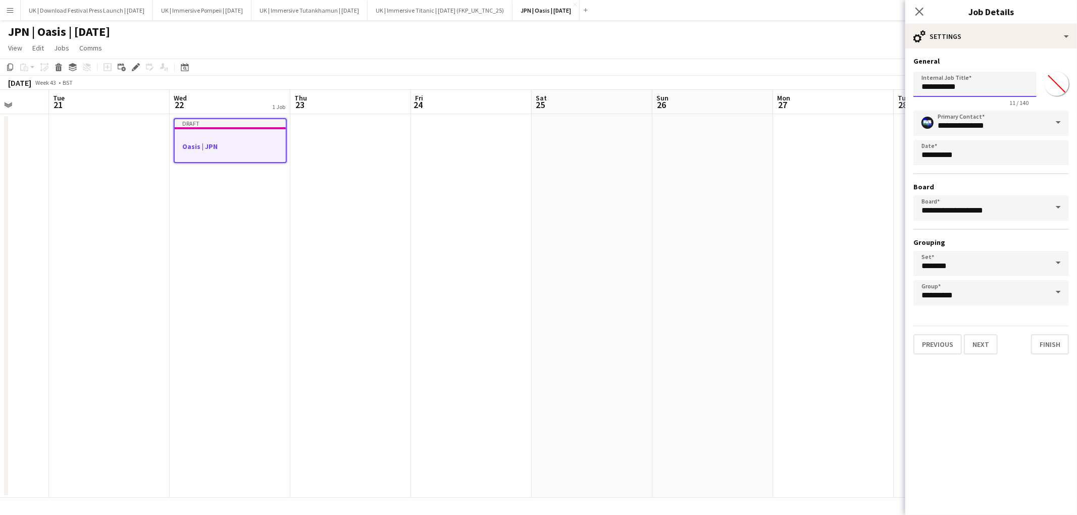
click at [968, 91] on input "**********" at bounding box center [974, 84] width 123 height 25
type input "*****"
click at [974, 344] on button "Next" at bounding box center [981, 344] width 34 height 20
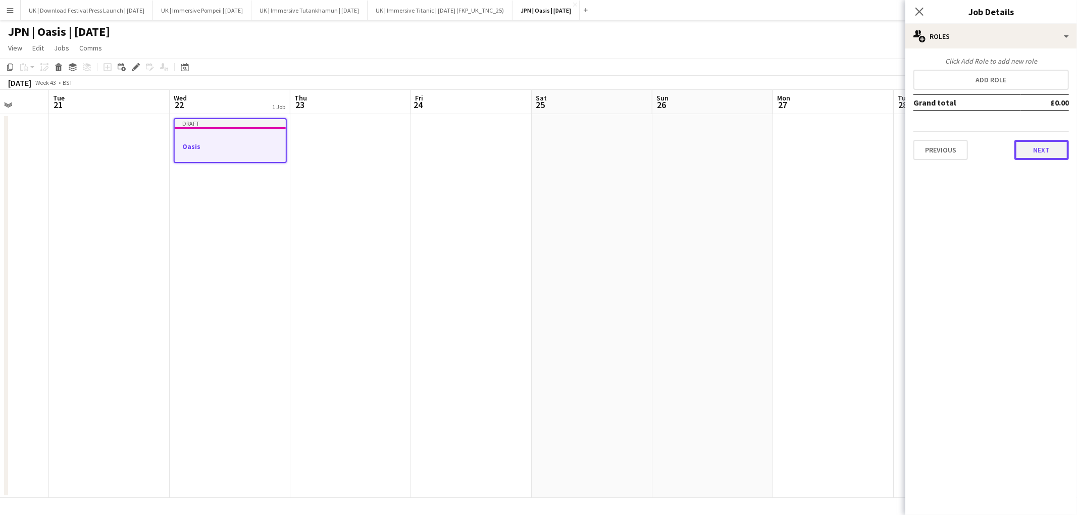
click at [1050, 145] on button "Next" at bounding box center [1041, 150] width 55 height 20
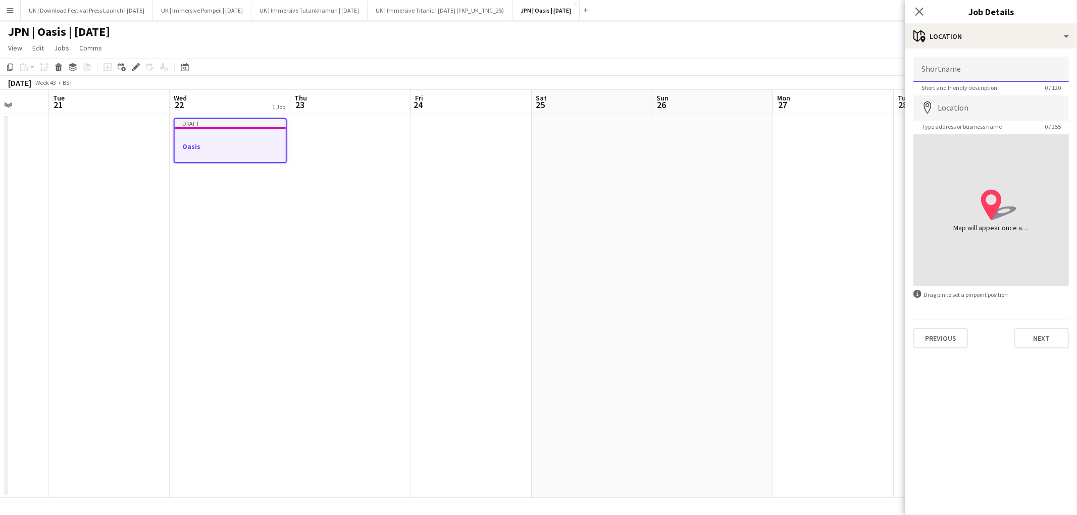
click at [977, 66] on input "Shortname" at bounding box center [990, 69] width 155 height 25
type input "**********"
click at [981, 109] on input "Location" at bounding box center [990, 107] width 155 height 25
type input "*"
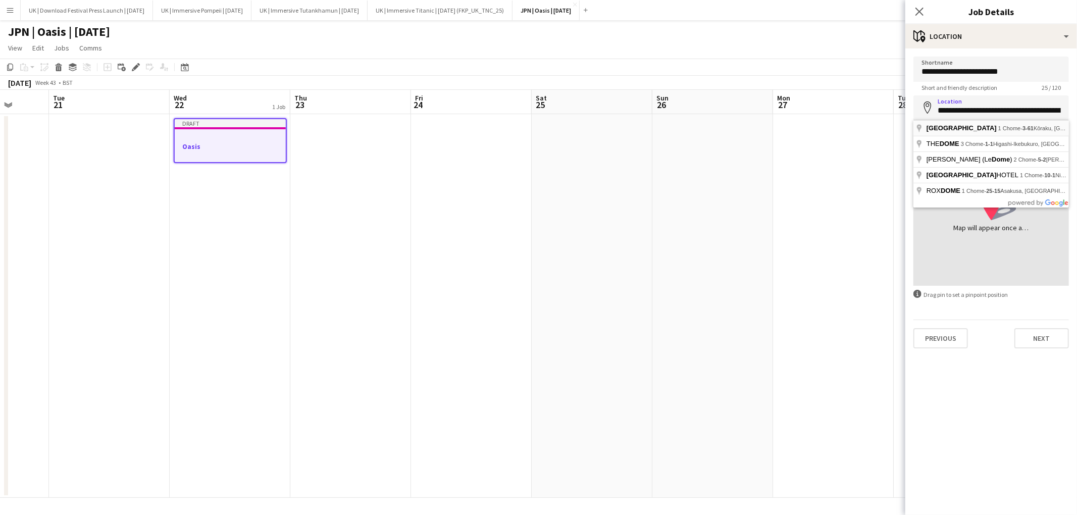
type input "**********"
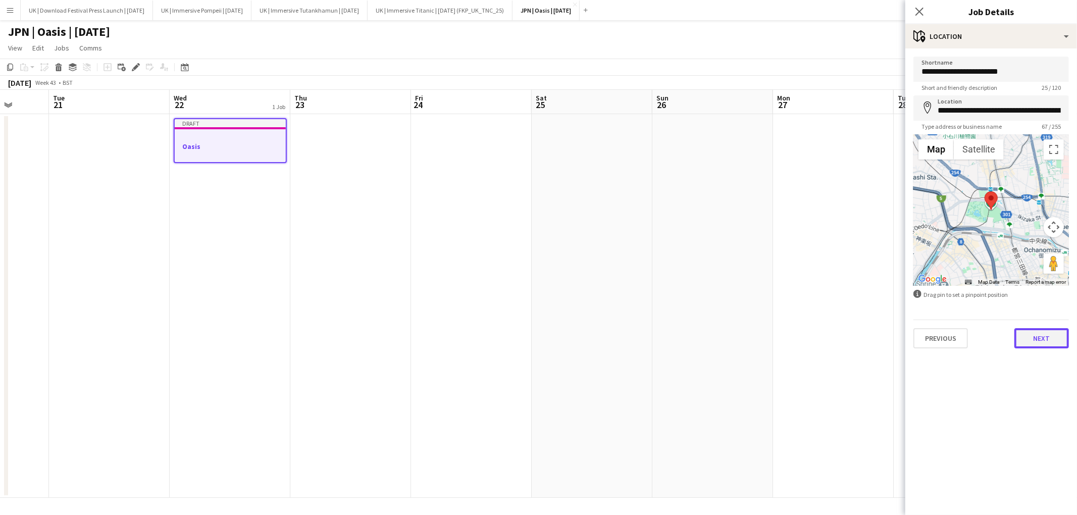
click at [1036, 339] on button "Next" at bounding box center [1041, 338] width 55 height 20
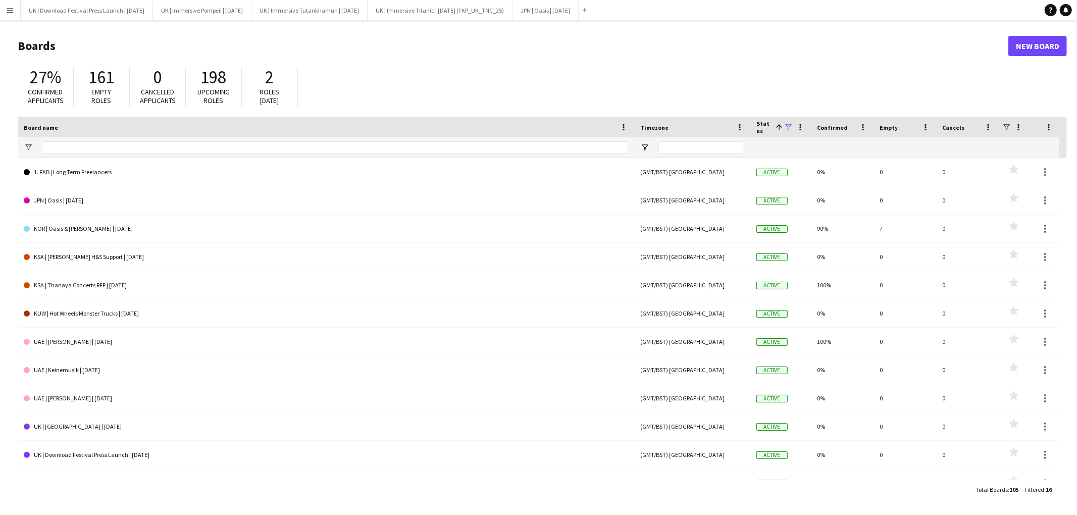
click at [8, 9] on app-icon "Menu" at bounding box center [10, 10] width 8 height 8
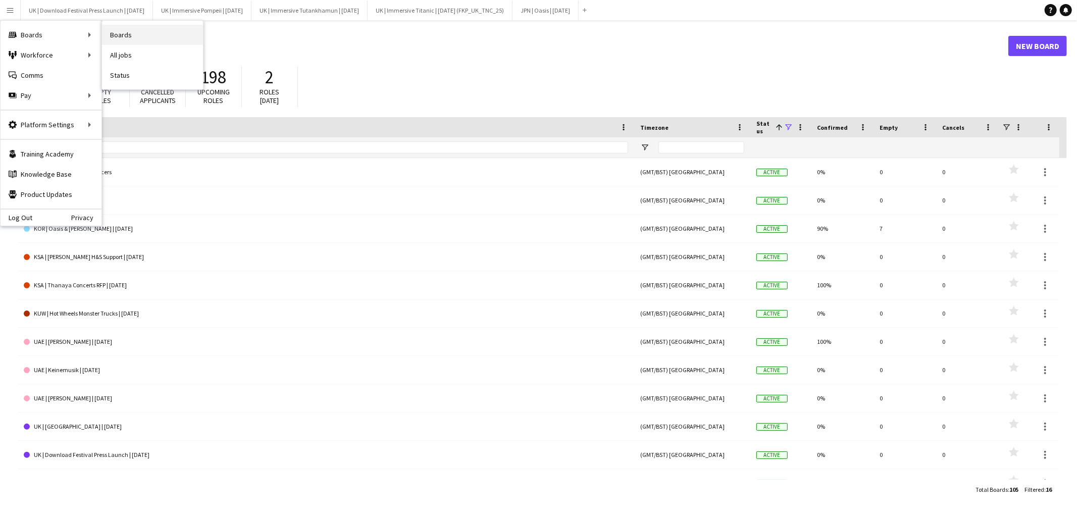
click at [151, 40] on link "Boards" at bounding box center [152, 35] width 101 height 20
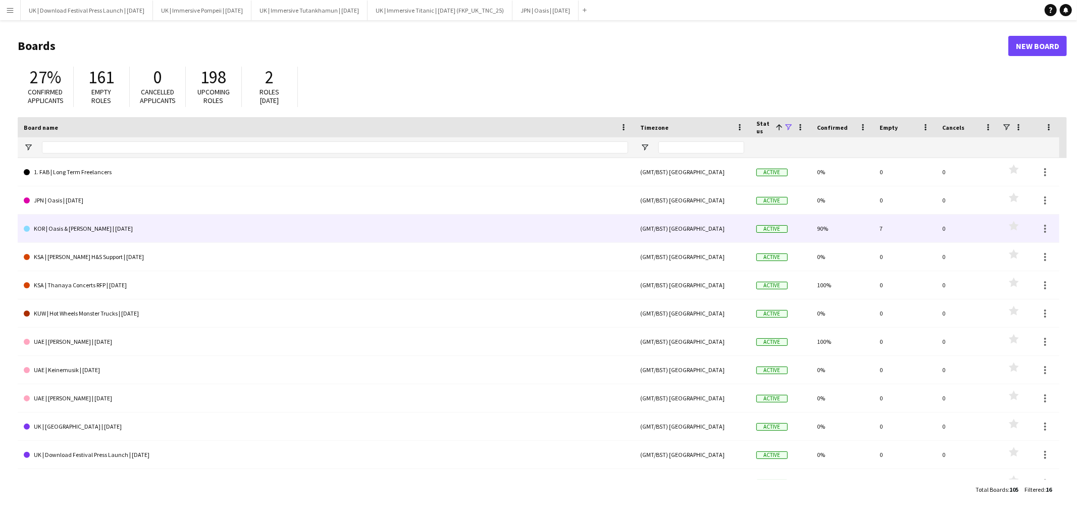
click at [104, 232] on link "KOR | Oasis & [PERSON_NAME] | [DATE]" at bounding box center [326, 229] width 604 height 28
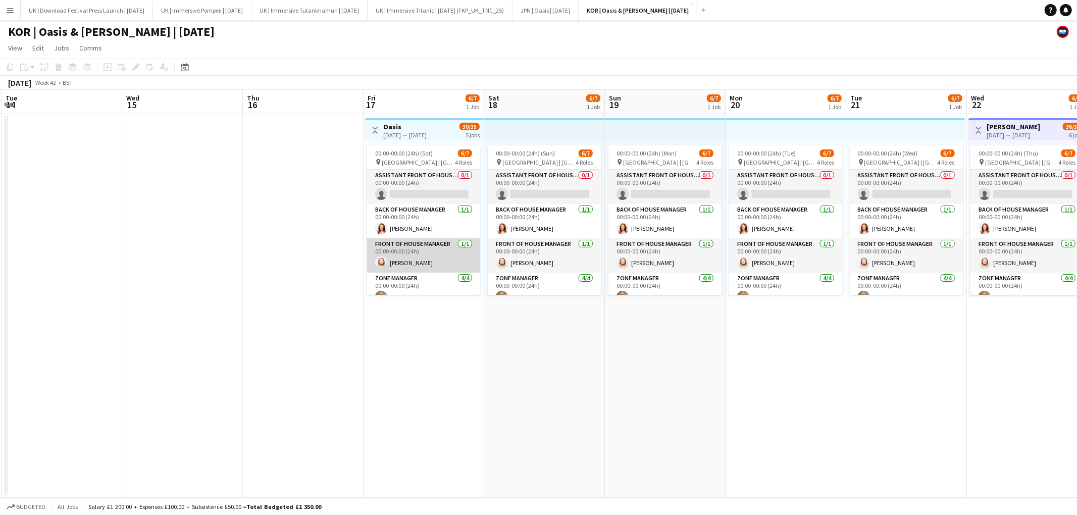
scroll to position [0, 380]
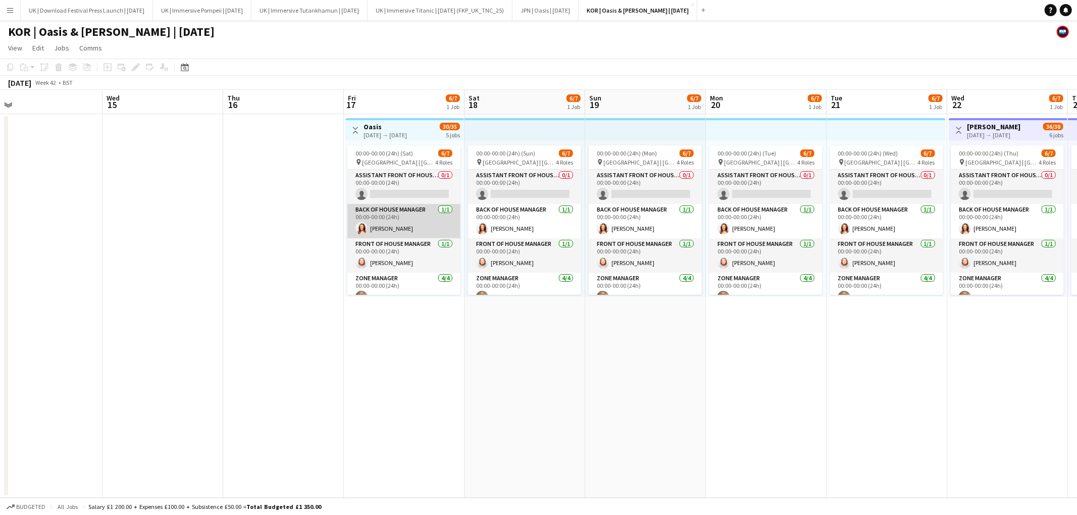
click at [381, 215] on app-card-role "Back of House Manager [DATE] 00:00-00:00 (24h) [PERSON_NAME]" at bounding box center [403, 221] width 113 height 34
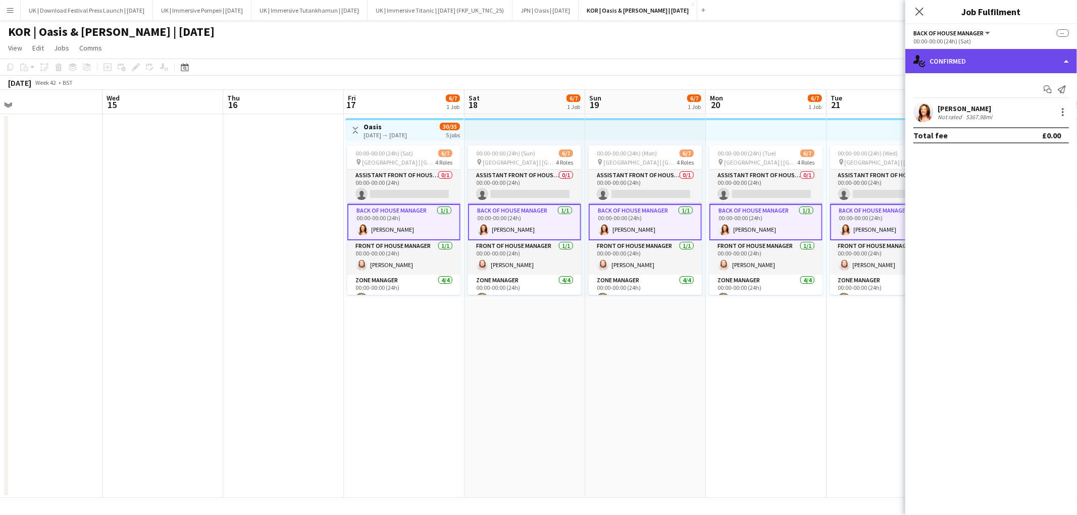
click at [1019, 60] on div "single-neutral-actions-check-2 Confirmed" at bounding box center [991, 61] width 172 height 24
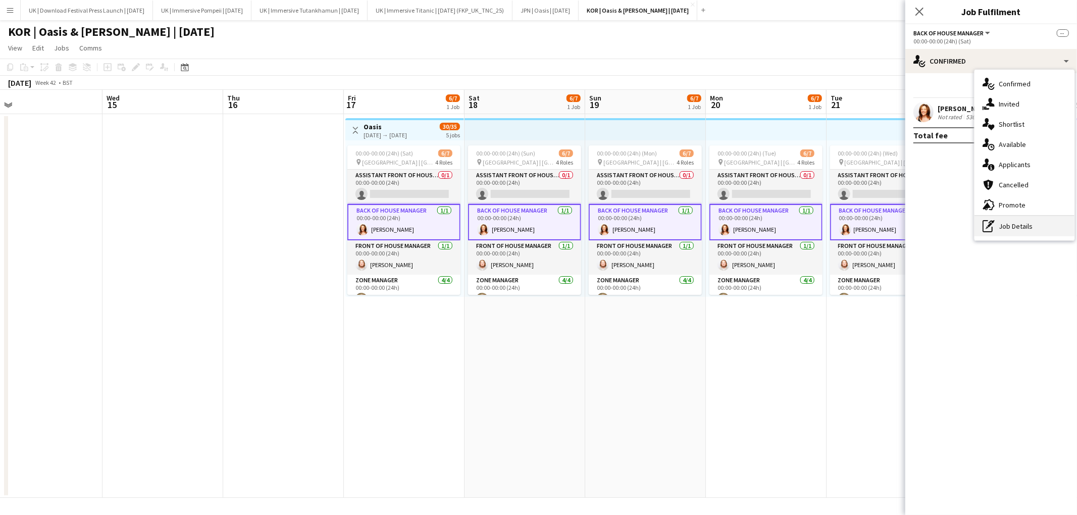
click at [1024, 223] on div "pen-write Job Details" at bounding box center [1024, 226] width 100 height 20
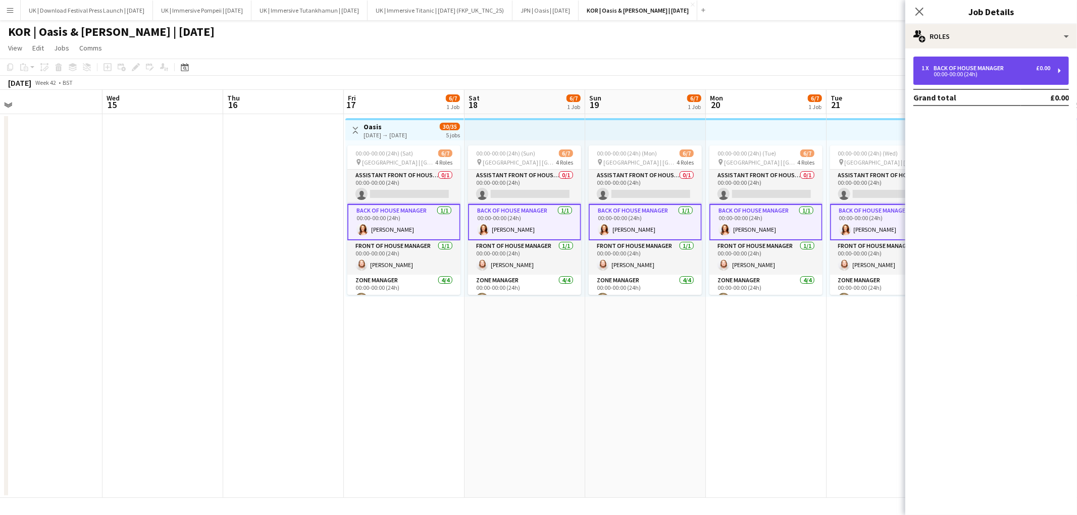
click at [1013, 76] on div "00:00-00:00 (24h)" at bounding box center [985, 74] width 129 height 5
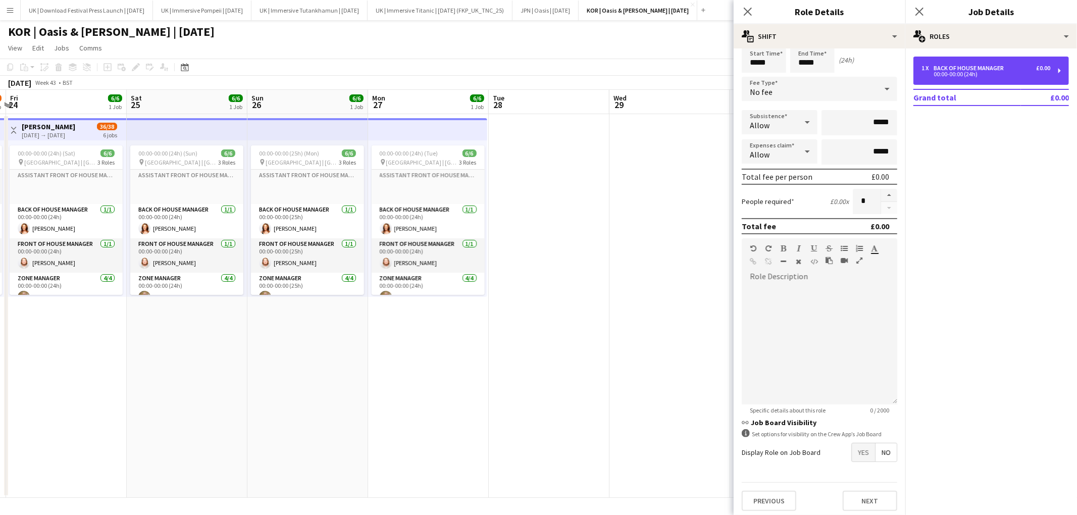
scroll to position [0, 389]
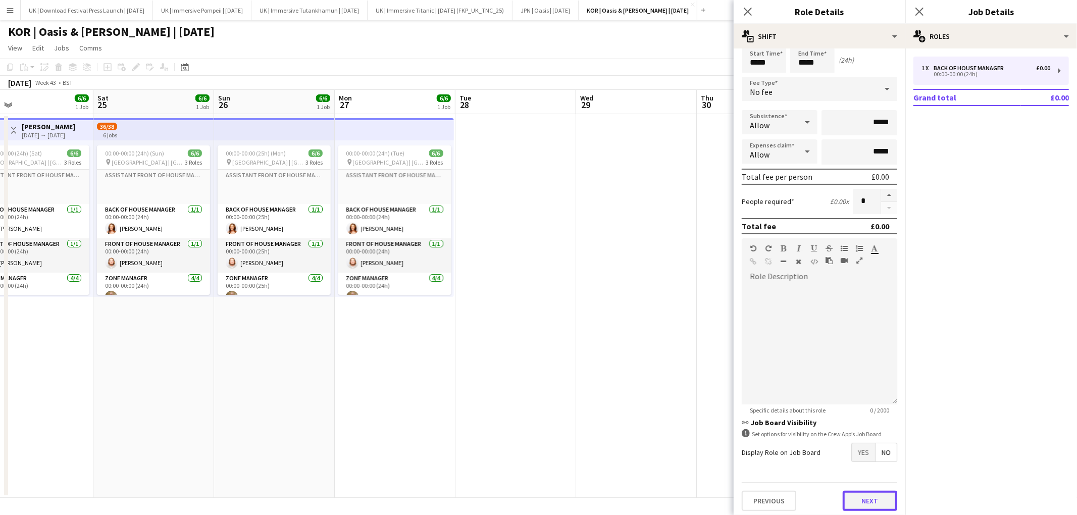
click at [876, 495] on button "Next" at bounding box center [870, 501] width 55 height 20
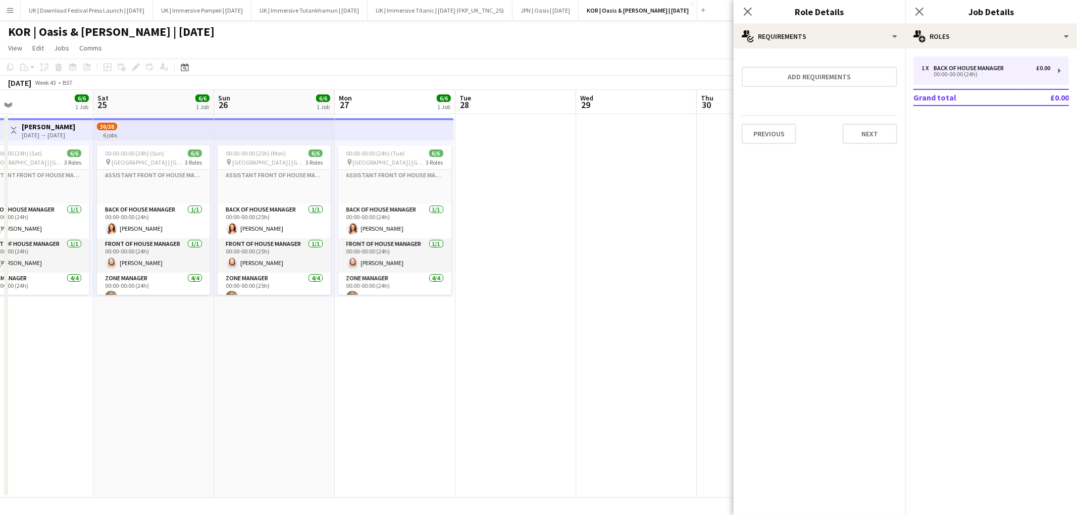
scroll to position [0, 0]
click at [747, 10] on icon "Close pop-in" at bounding box center [748, 12] width 10 height 10
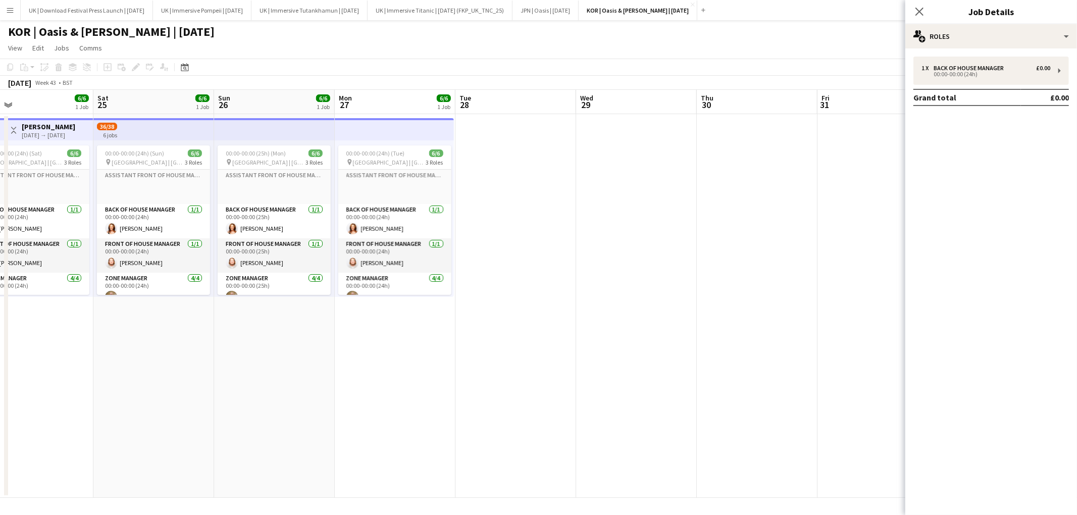
drag, startPoint x: 919, startPoint y: 11, endPoint x: 881, endPoint y: 68, distance: 68.9
click at [918, 14] on icon "Close pop-in" at bounding box center [919, 12] width 8 height 8
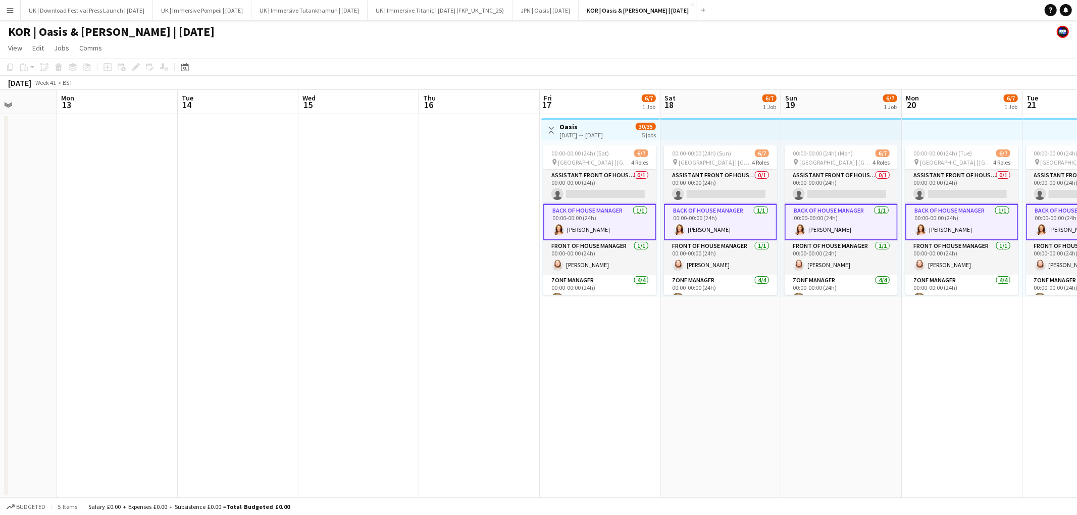
scroll to position [0, 309]
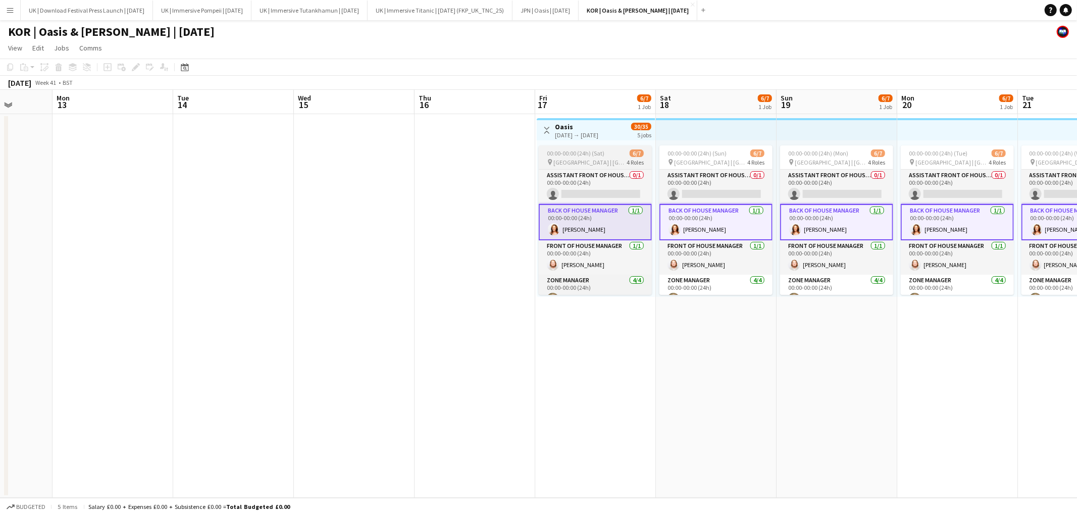
click at [597, 159] on span "[GEOGRAPHIC_DATA] | [GEOGRAPHIC_DATA], [GEOGRAPHIC_DATA]" at bounding box center [589, 163] width 73 height 8
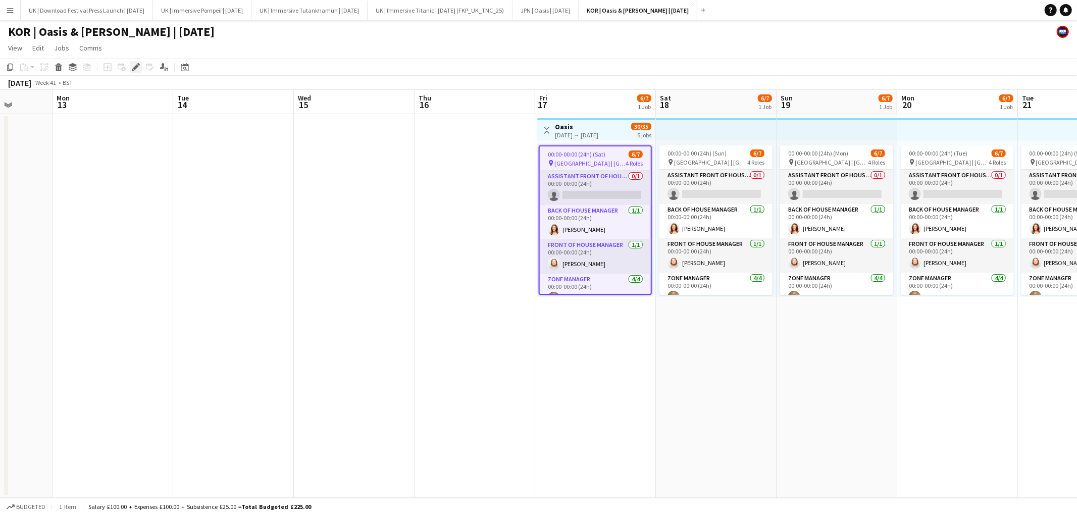
click at [135, 67] on icon at bounding box center [136, 68] width 6 height 6
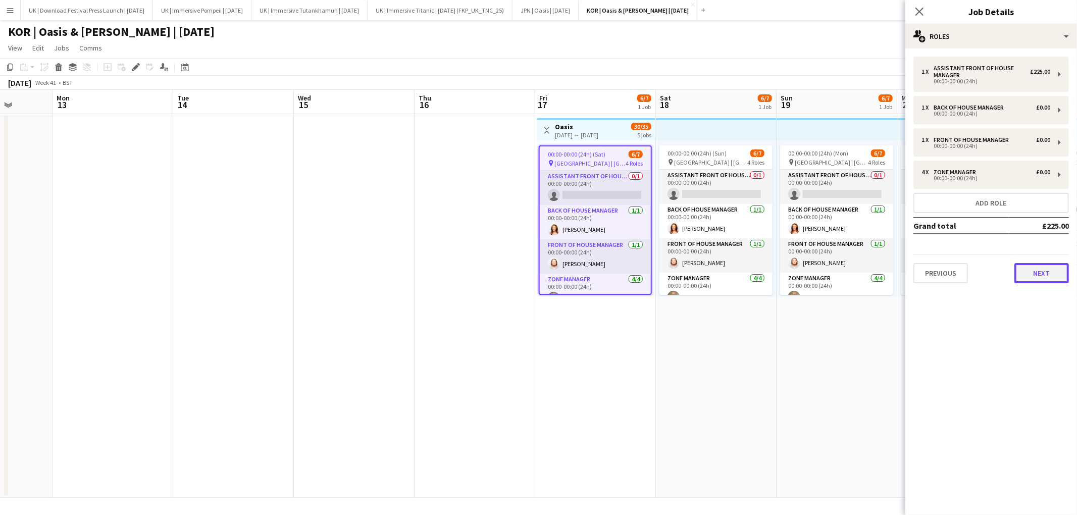
click at [1059, 279] on button "Next" at bounding box center [1041, 273] width 55 height 20
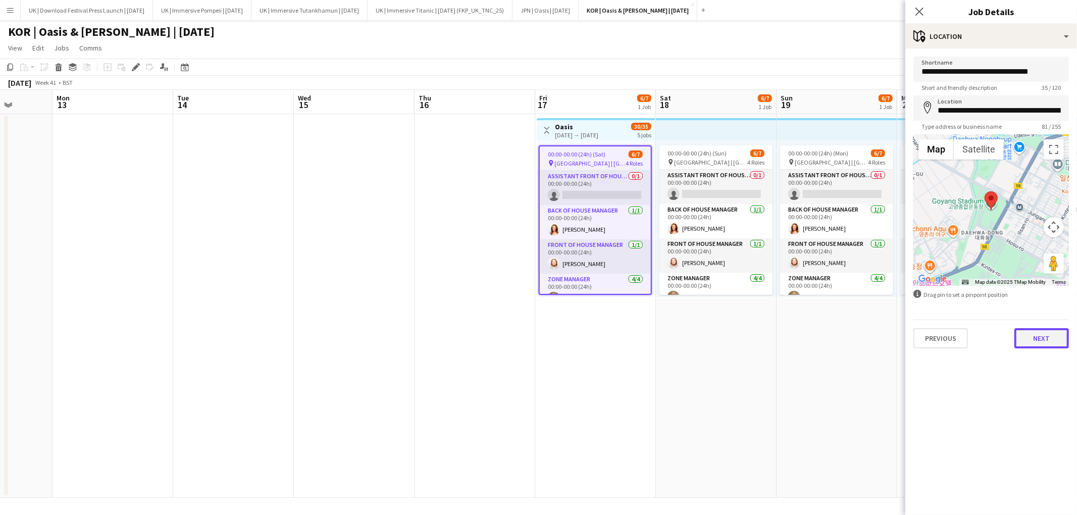
click at [1052, 340] on button "Next" at bounding box center [1041, 338] width 55 height 20
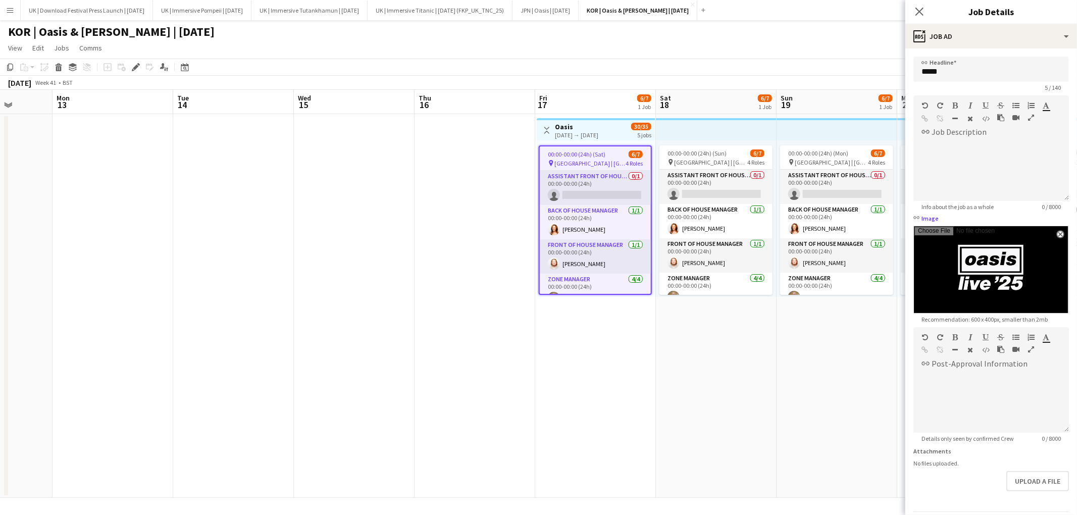
scroll to position [32, 0]
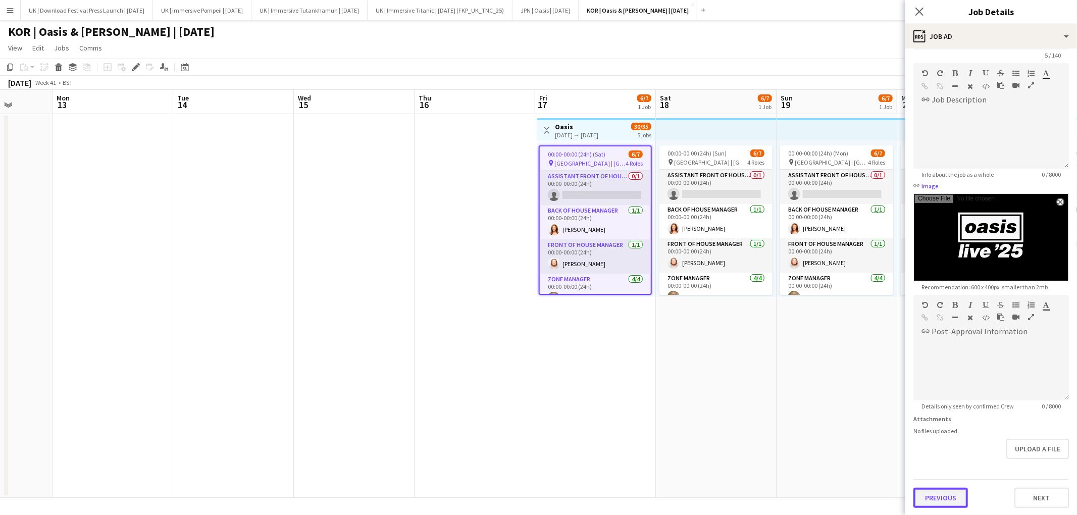
click at [952, 500] on button "Previous" at bounding box center [940, 498] width 55 height 20
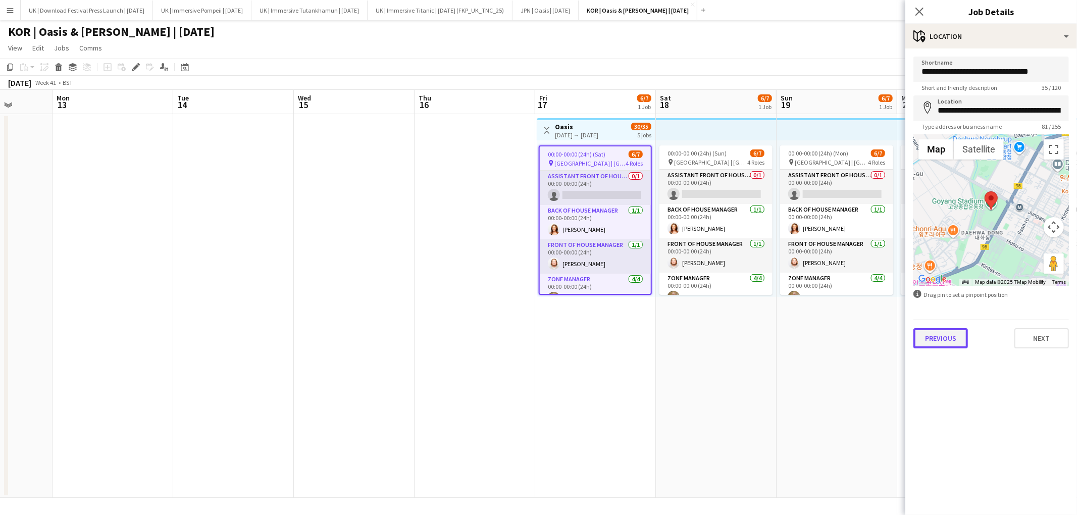
click at [953, 339] on button "Previous" at bounding box center [940, 338] width 55 height 20
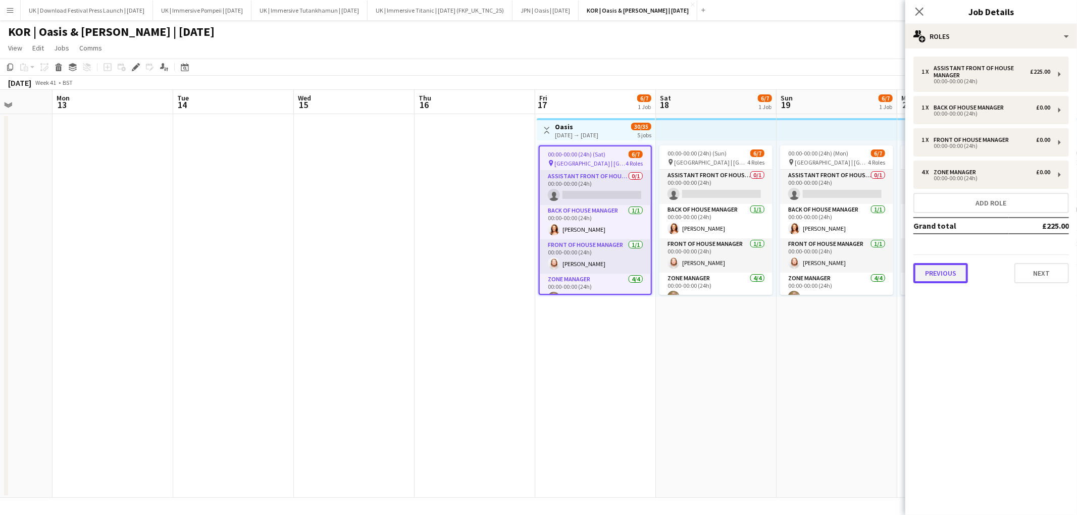
click at [960, 280] on button "Previous" at bounding box center [940, 273] width 55 height 20
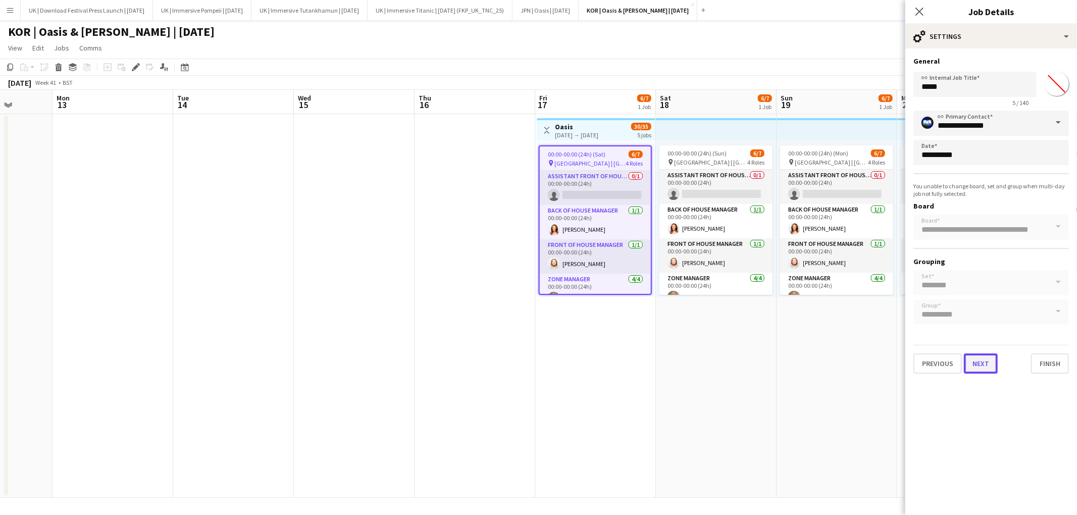
click at [977, 361] on button "Next" at bounding box center [981, 363] width 34 height 20
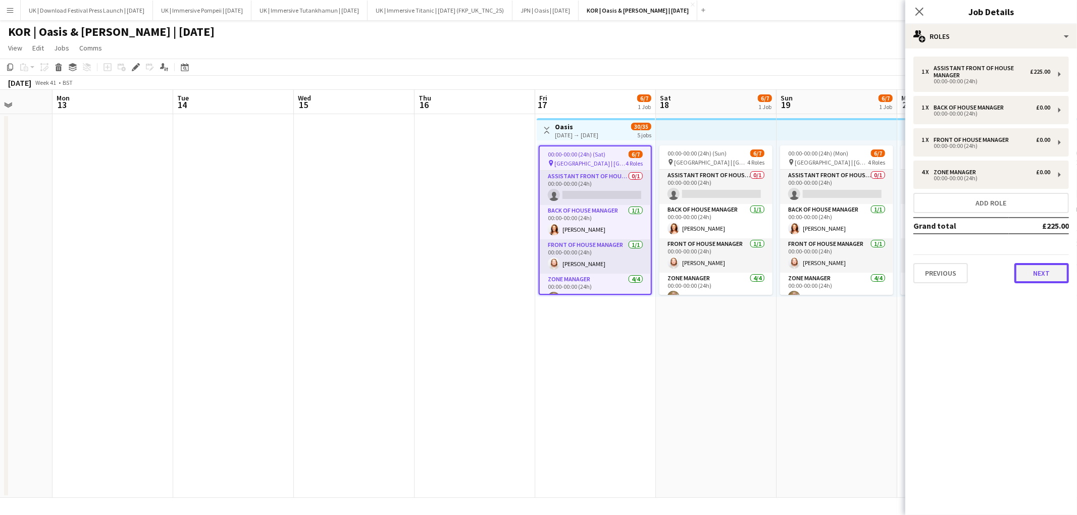
click at [1019, 266] on button "Next" at bounding box center [1041, 273] width 55 height 20
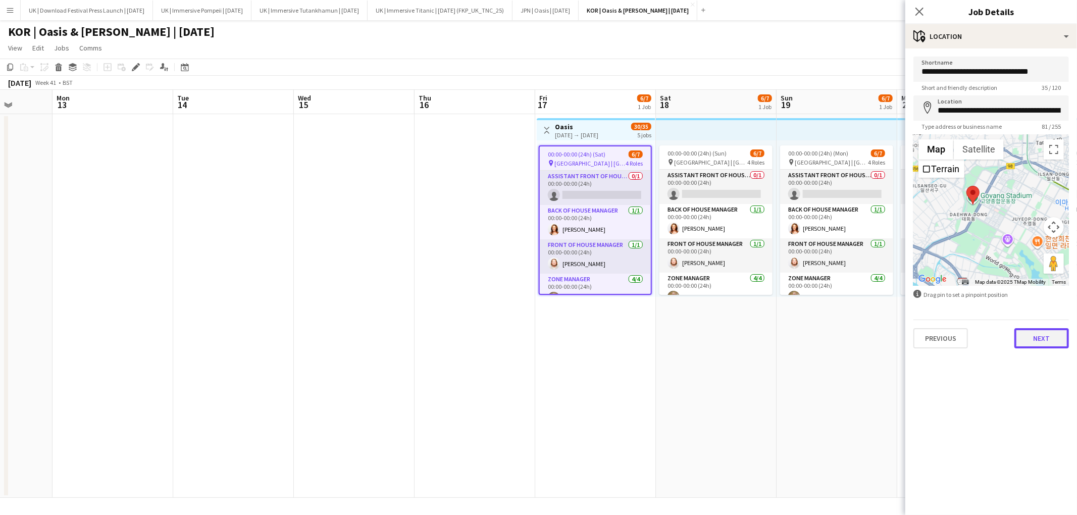
click at [1050, 339] on button "Next" at bounding box center [1041, 338] width 55 height 20
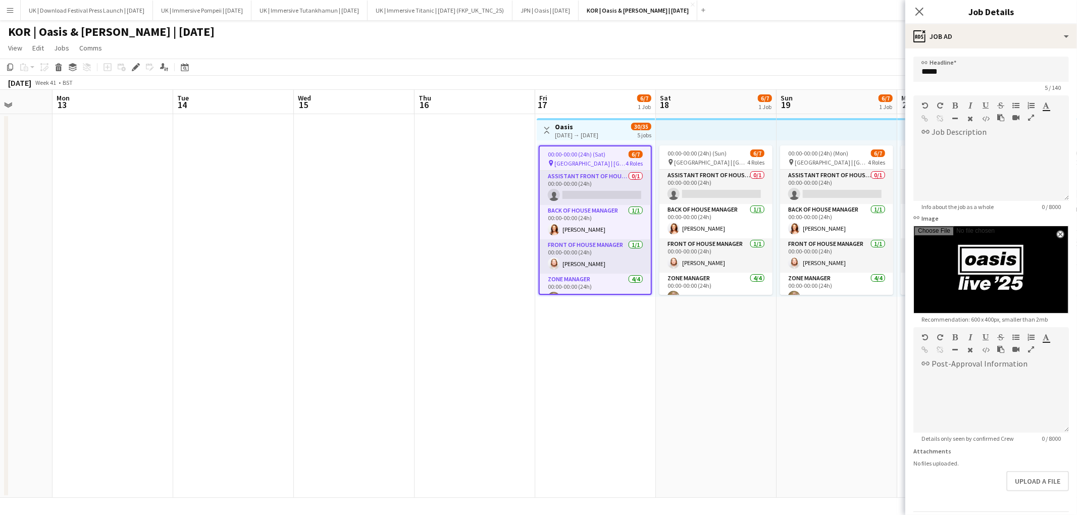
scroll to position [22, 0]
